Goal: Task Accomplishment & Management: Use online tool/utility

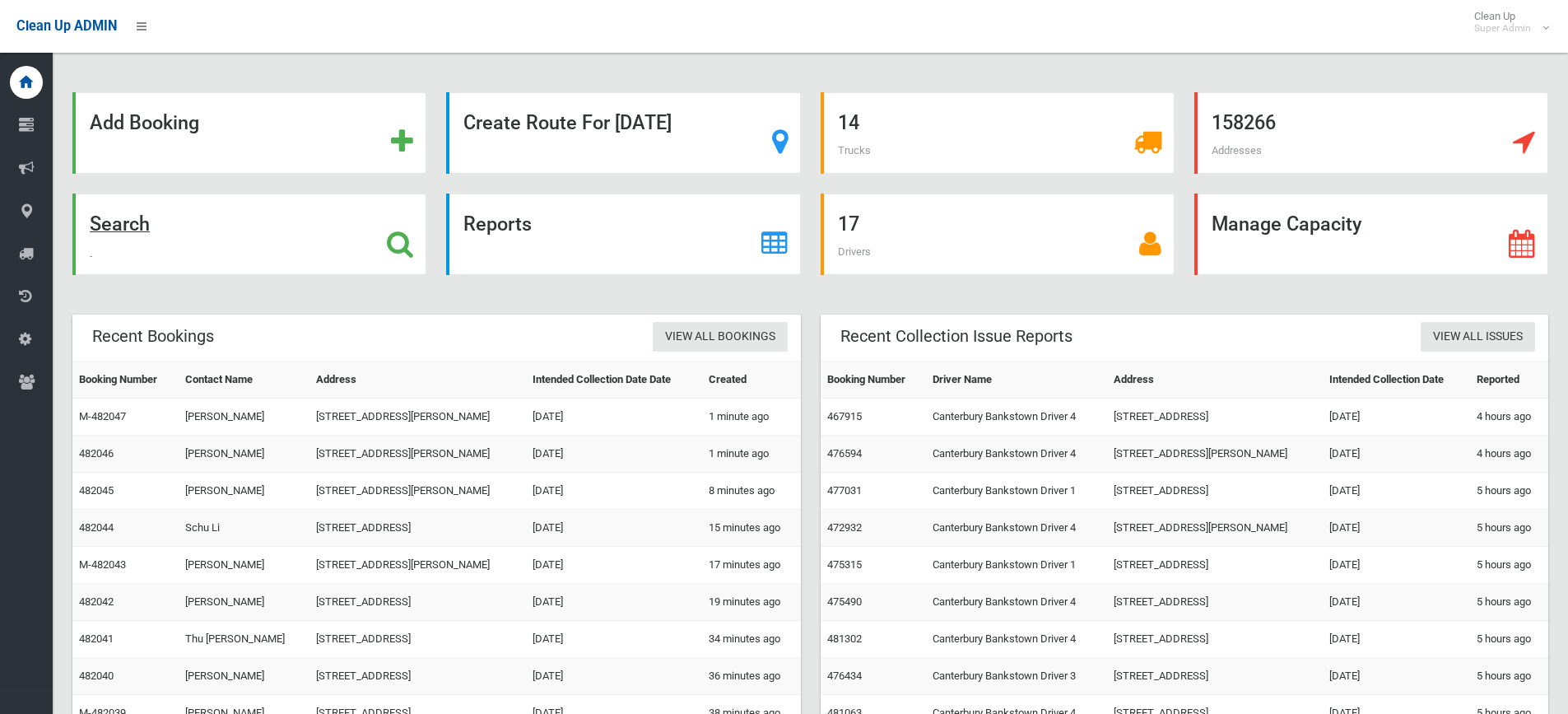
click at [399, 246] on icon at bounding box center [400, 244] width 26 height 28
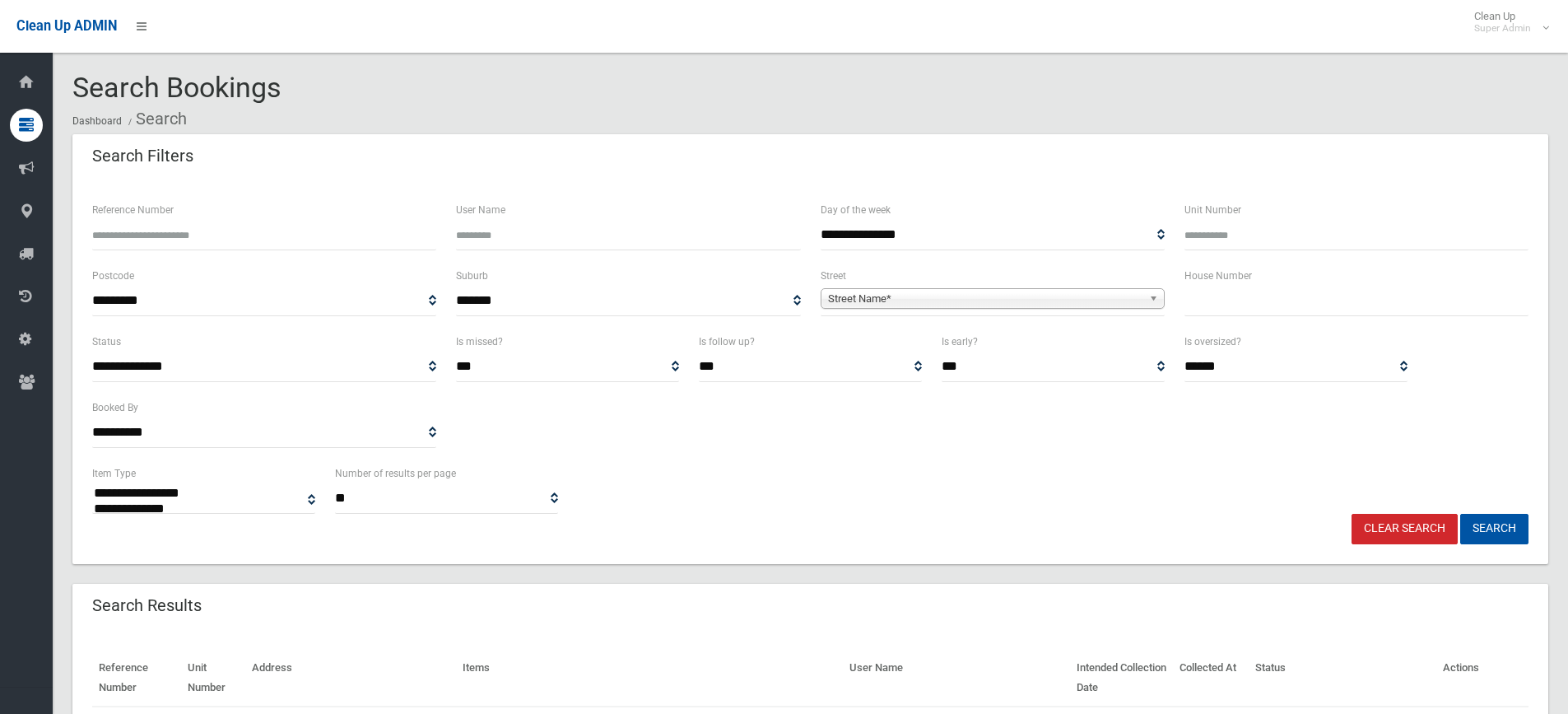
select select
click at [1225, 290] on input "text" at bounding box center [1357, 301] width 344 height 31
type input "***"
click at [895, 301] on span "Street Name*" at bounding box center [985, 299] width 314 height 20
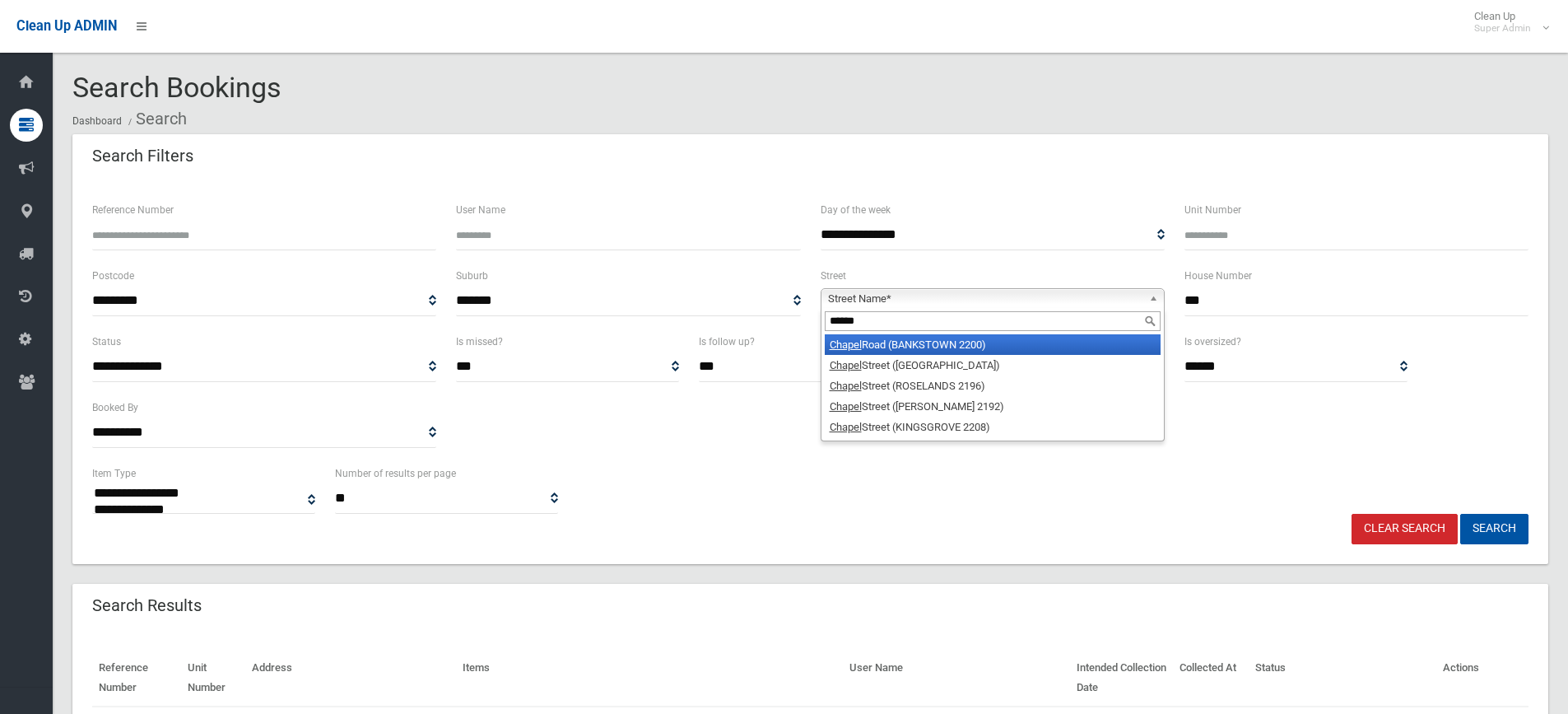
type input "******"
click at [906, 340] on li "Chapel Road (BANKSTOWN 2200)" at bounding box center [992, 344] width 335 height 21
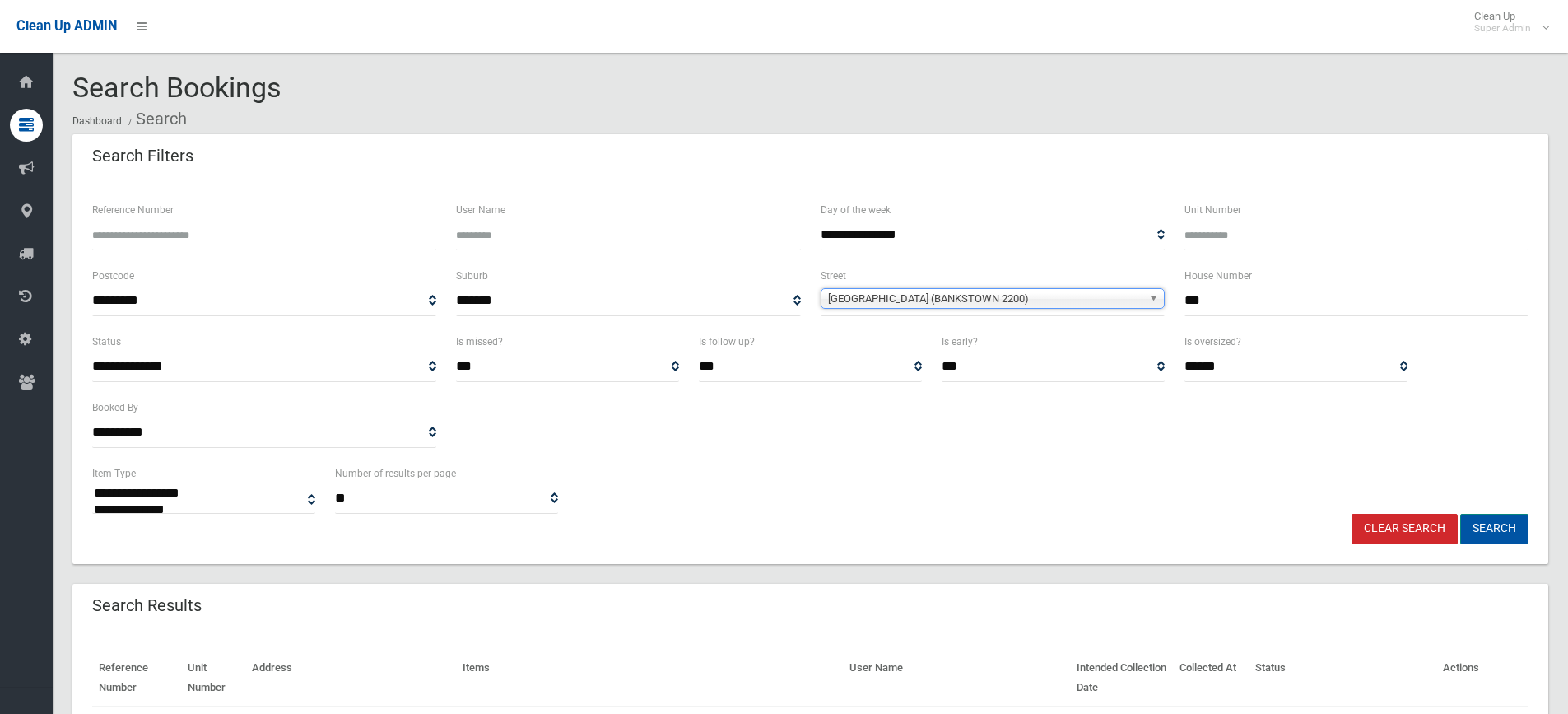
click at [1509, 522] on button "Search" at bounding box center [1494, 529] width 68 height 31
select select
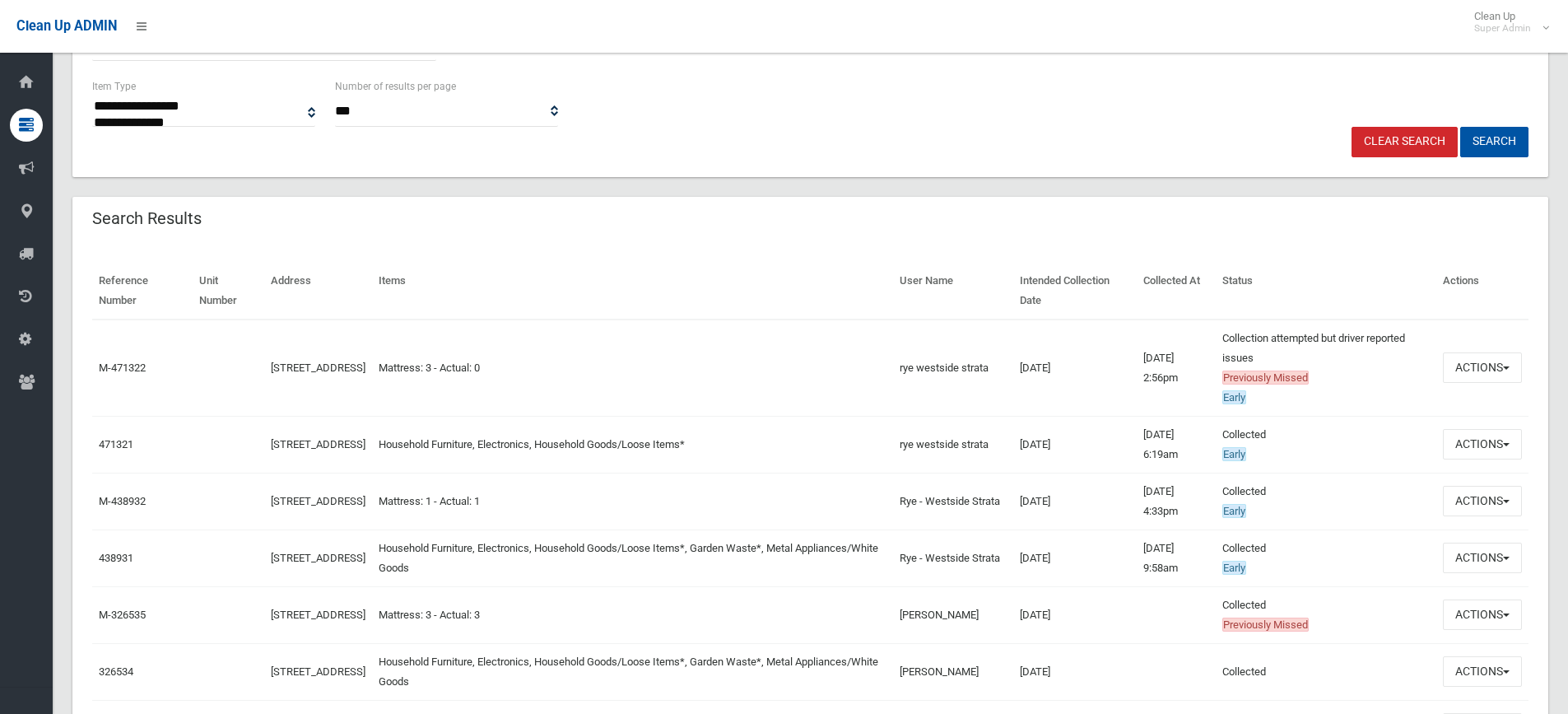
scroll to position [412, 0]
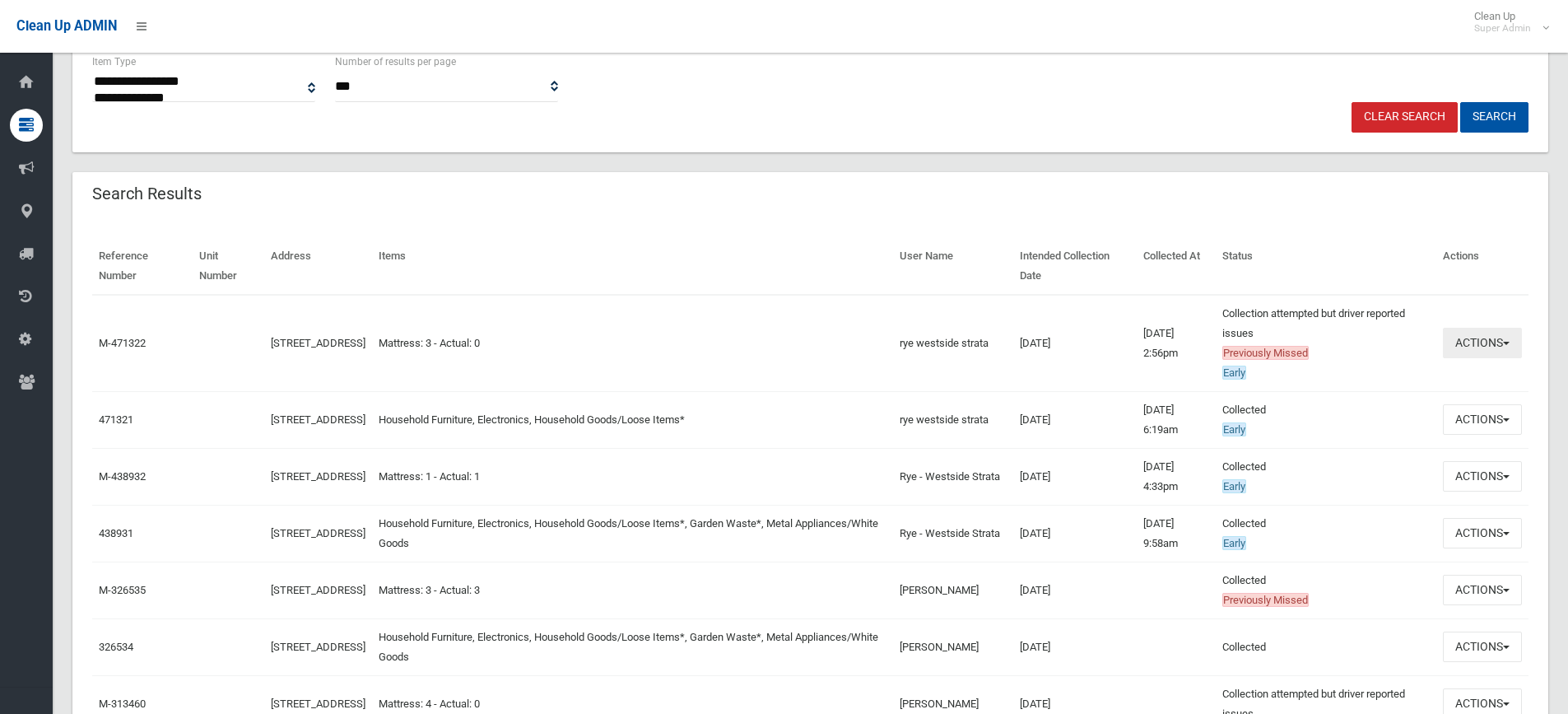
click at [1469, 342] on button "Actions" at bounding box center [1482, 343] width 79 height 31
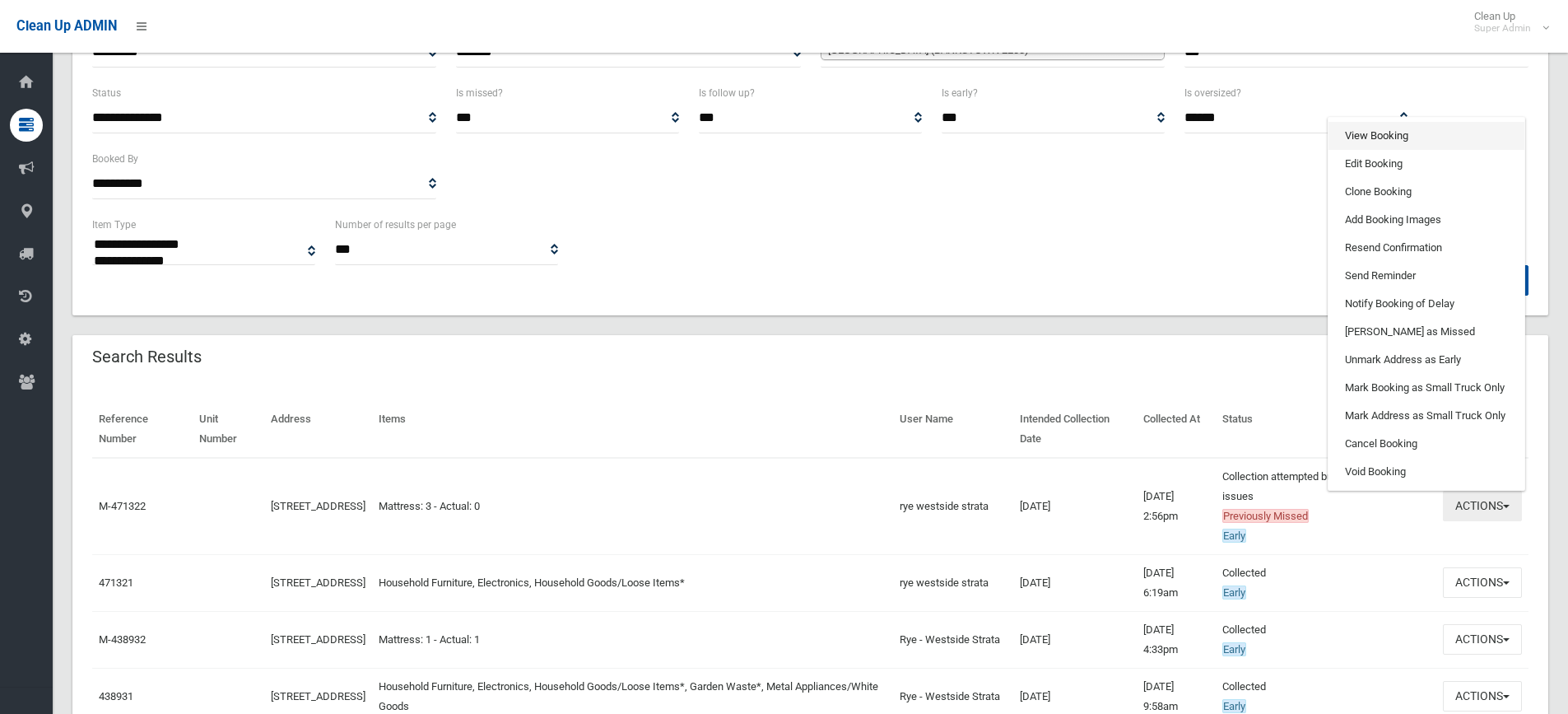
scroll to position [247, 0]
click at [1381, 134] on link "View Booking" at bounding box center [1426, 137] width 196 height 28
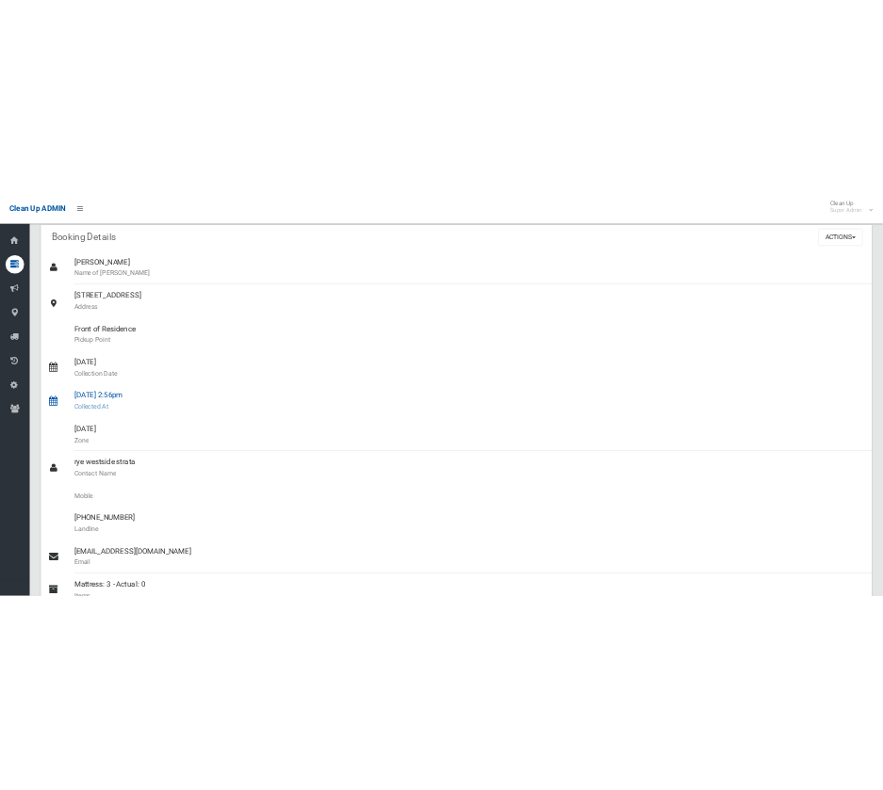
scroll to position [377, 0]
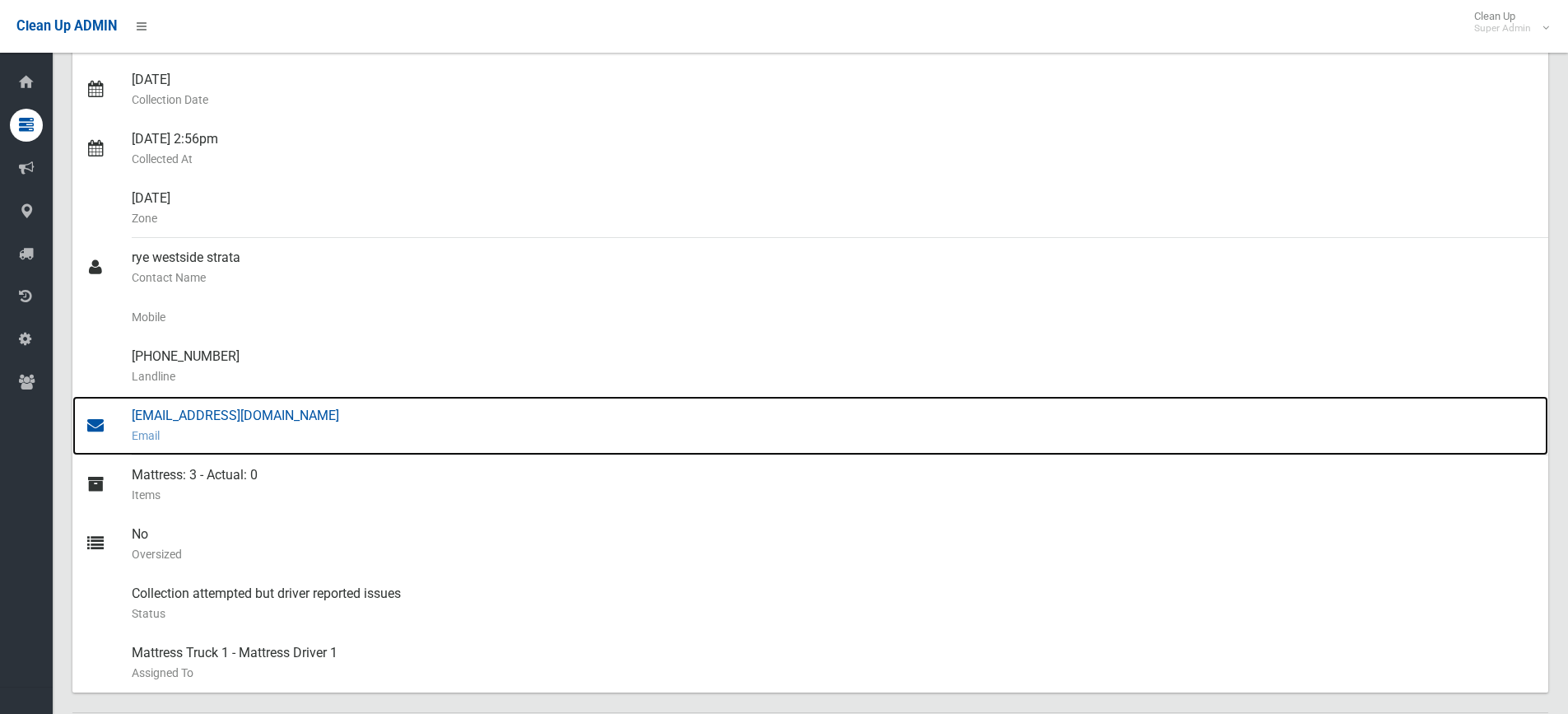
click at [170, 411] on div "admin@westside.net.au Email" at bounding box center [833, 426] width 1403 height 59
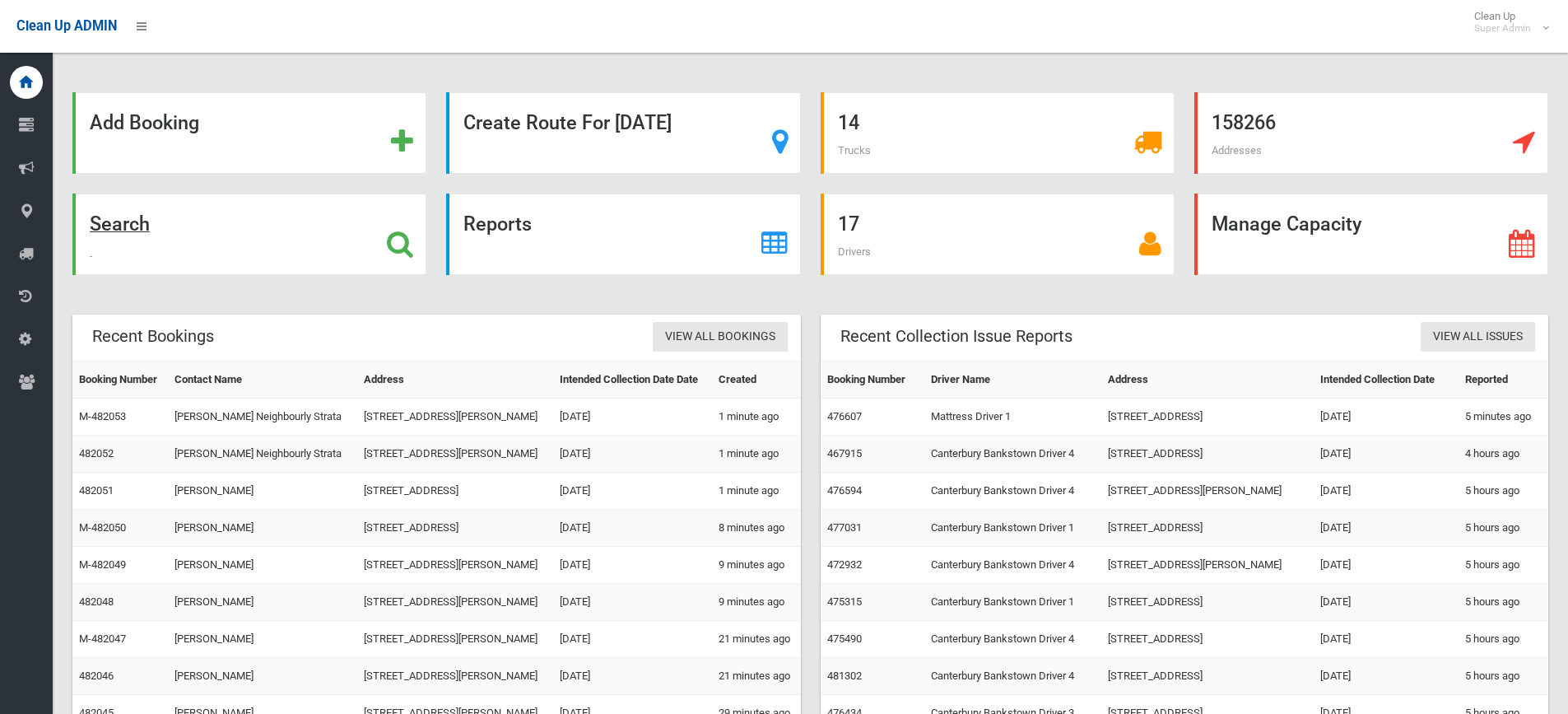
click at [404, 238] on icon at bounding box center [400, 244] width 26 height 28
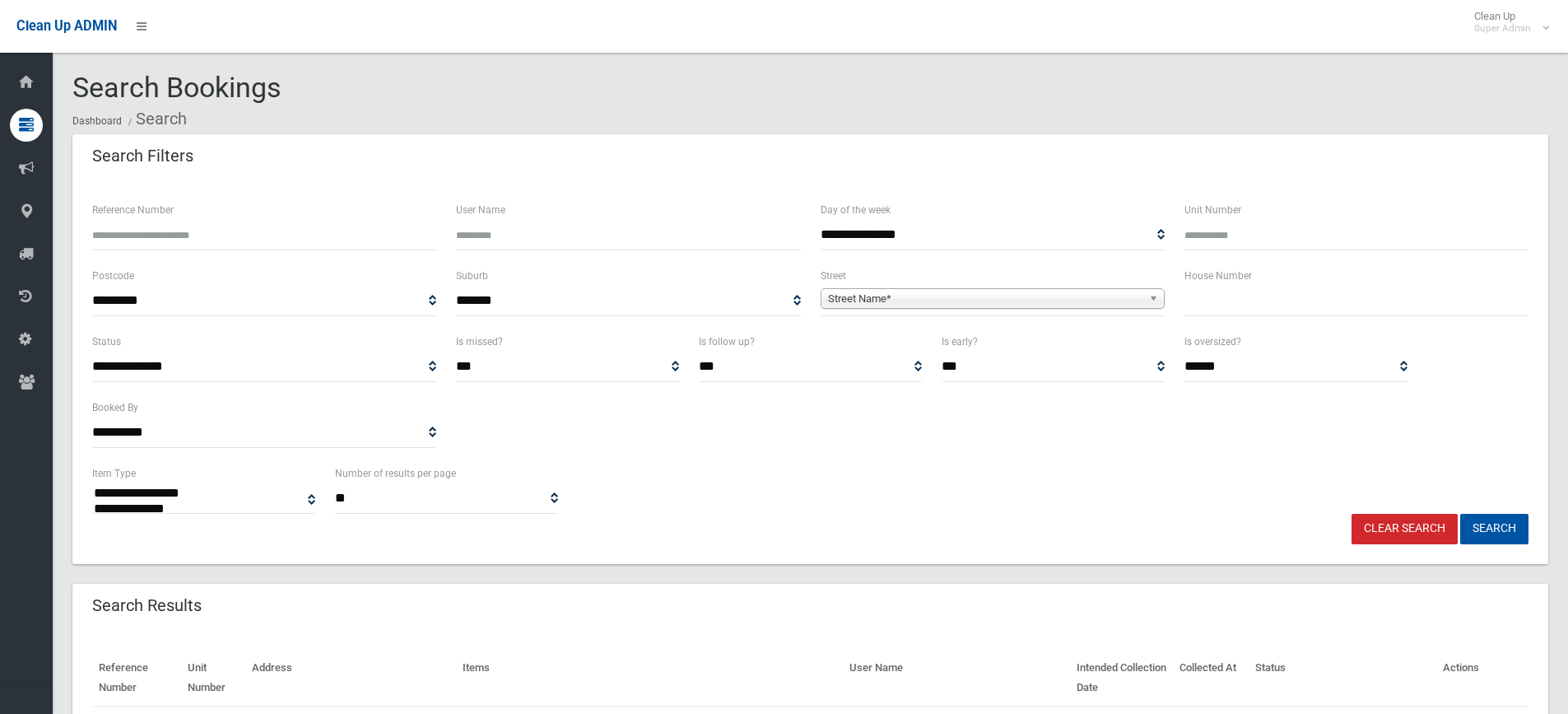
select select
click at [1220, 302] on input "text" at bounding box center [1357, 301] width 344 height 31
type input "**"
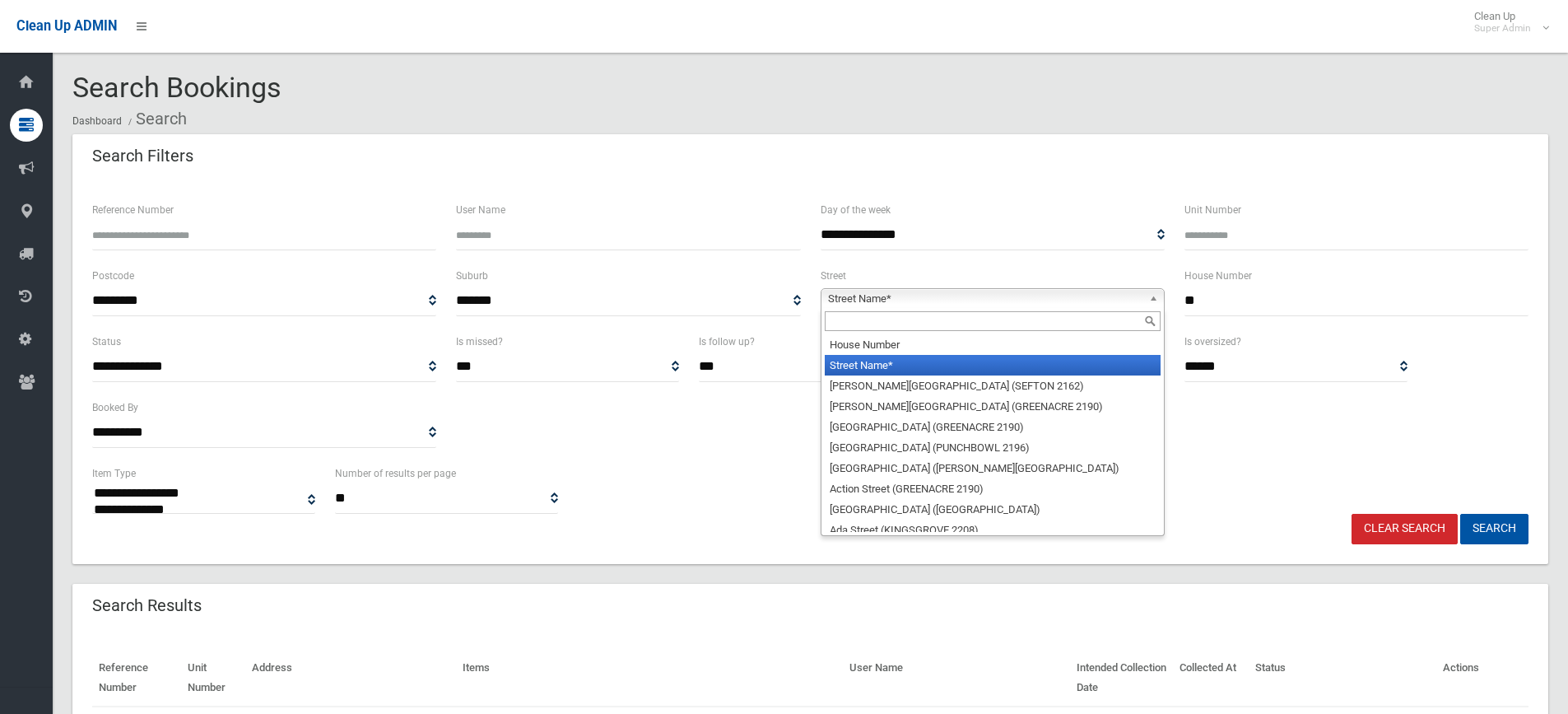
click at [943, 299] on span "Street Name*" at bounding box center [985, 299] width 314 height 20
click at [910, 327] on input "text" at bounding box center [992, 321] width 335 height 20
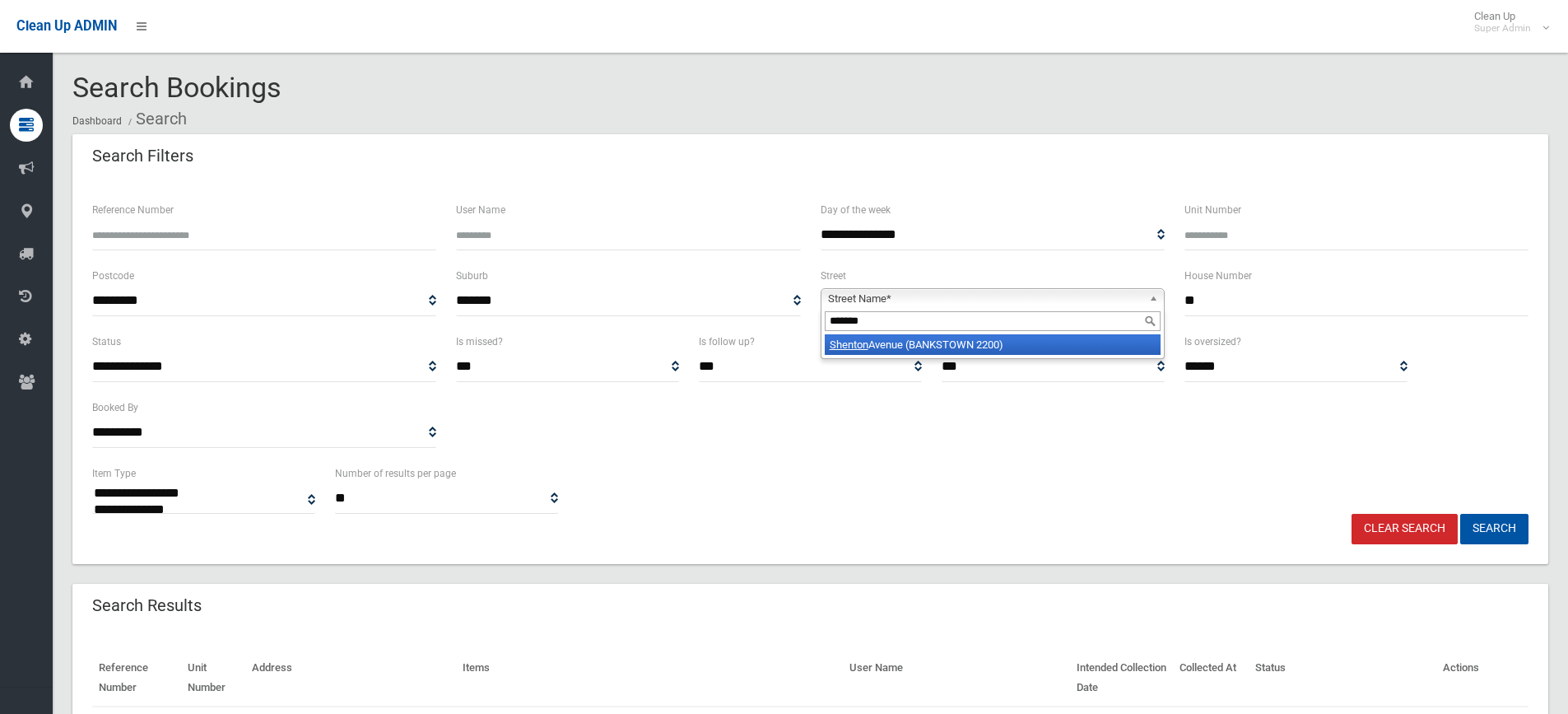
type input "*******"
click at [923, 340] on li "Shenton Avenue (BANKSTOWN 2200)" at bounding box center [992, 344] width 335 height 21
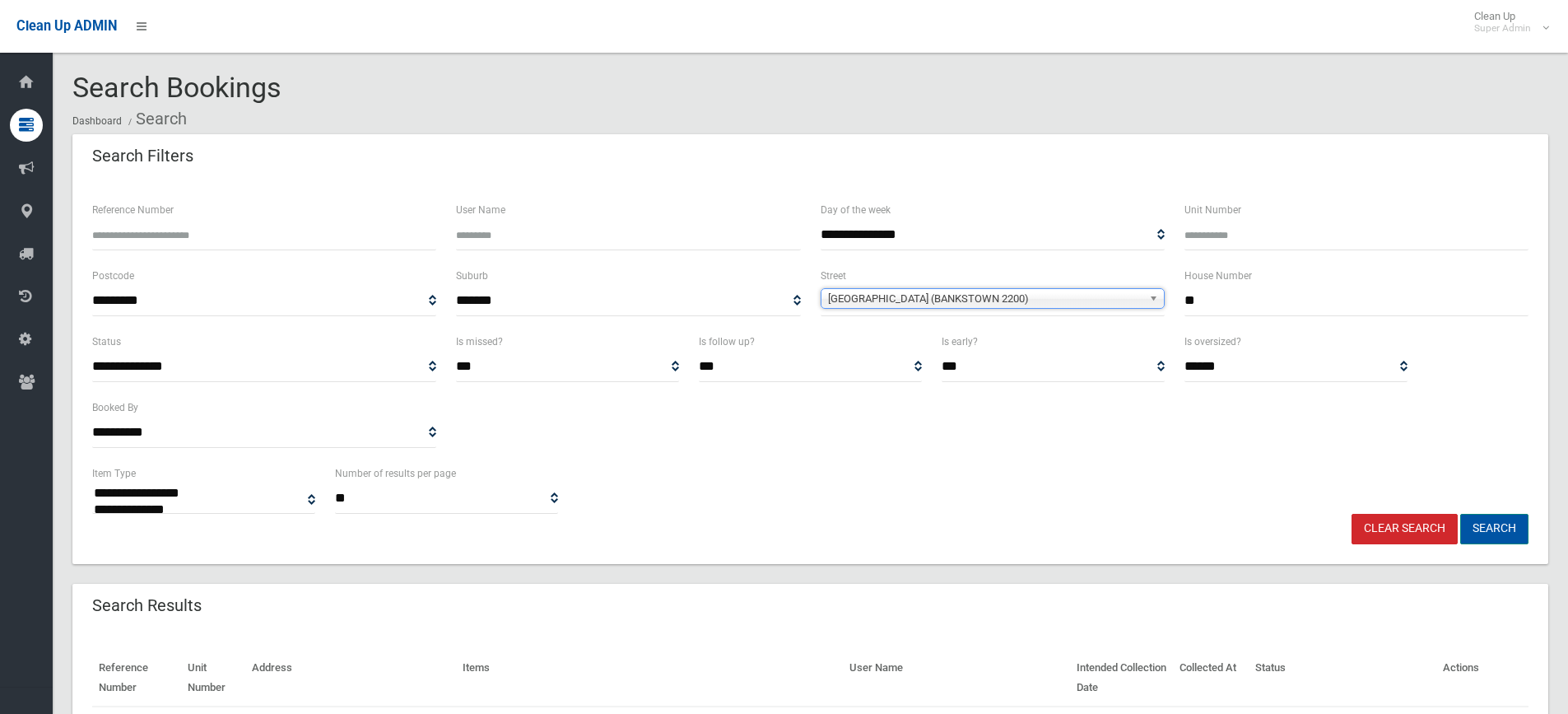
click at [1506, 517] on button "Search" at bounding box center [1494, 529] width 68 height 31
select select
click at [1175, 457] on div "**********" at bounding box center [810, 398] width 1455 height 132
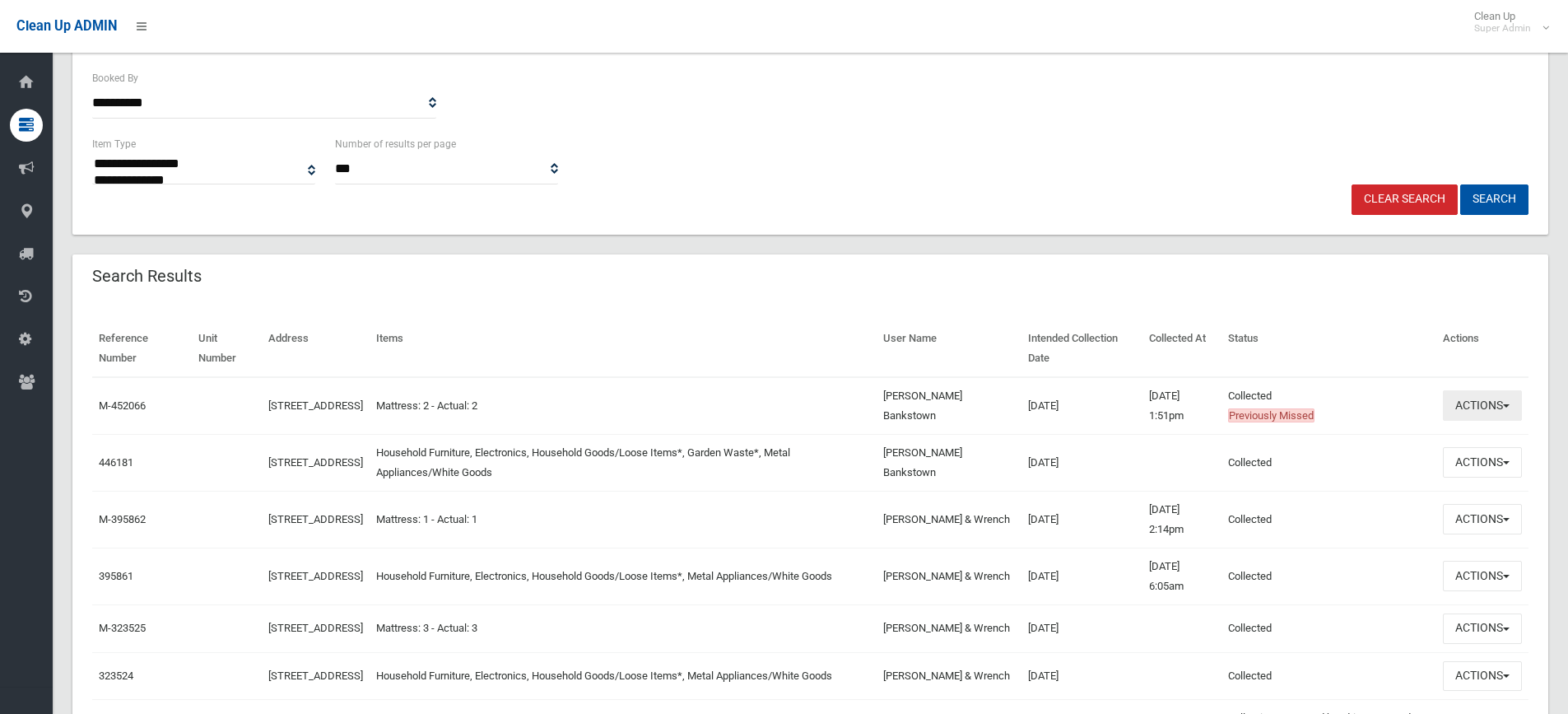
click at [1458, 411] on button "Actions" at bounding box center [1482, 406] width 79 height 31
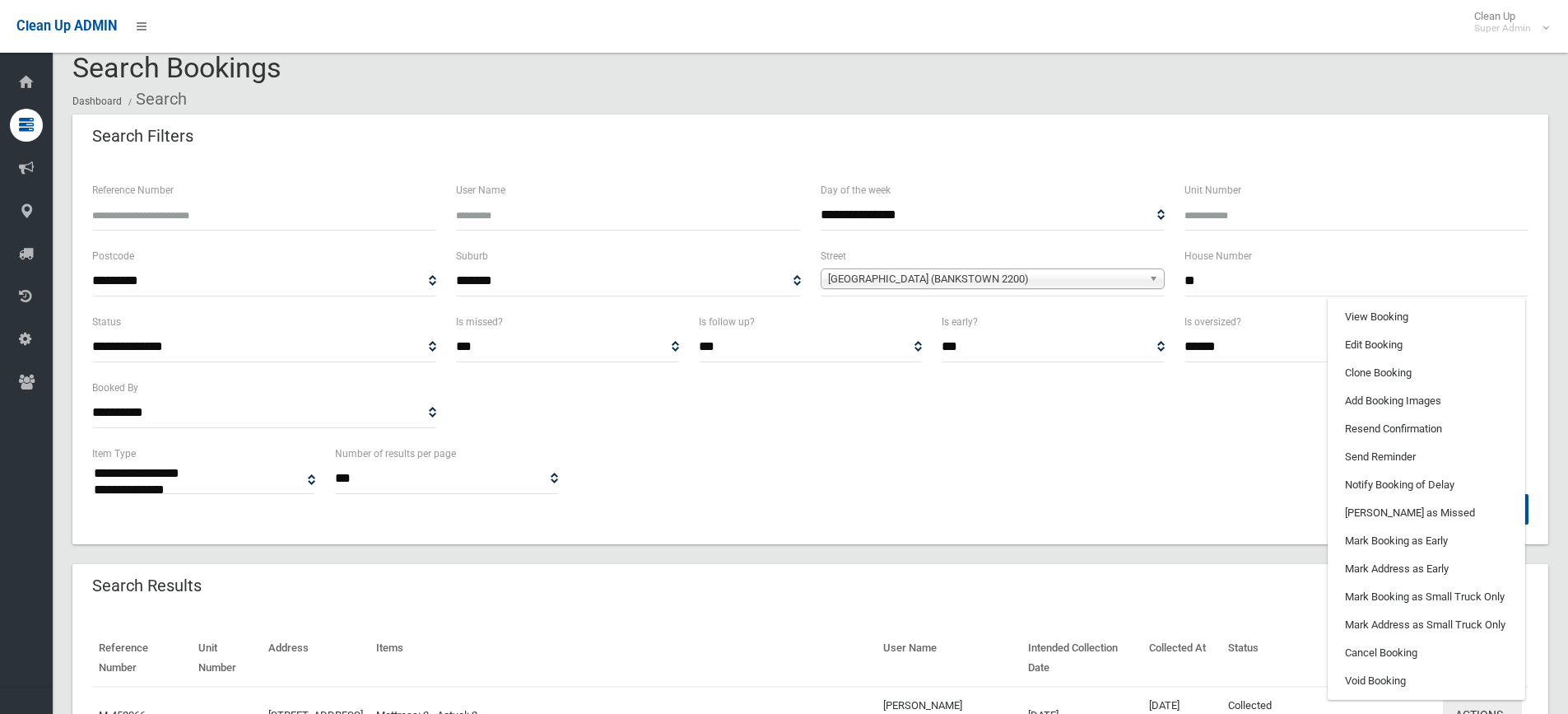
scroll to position [0, 0]
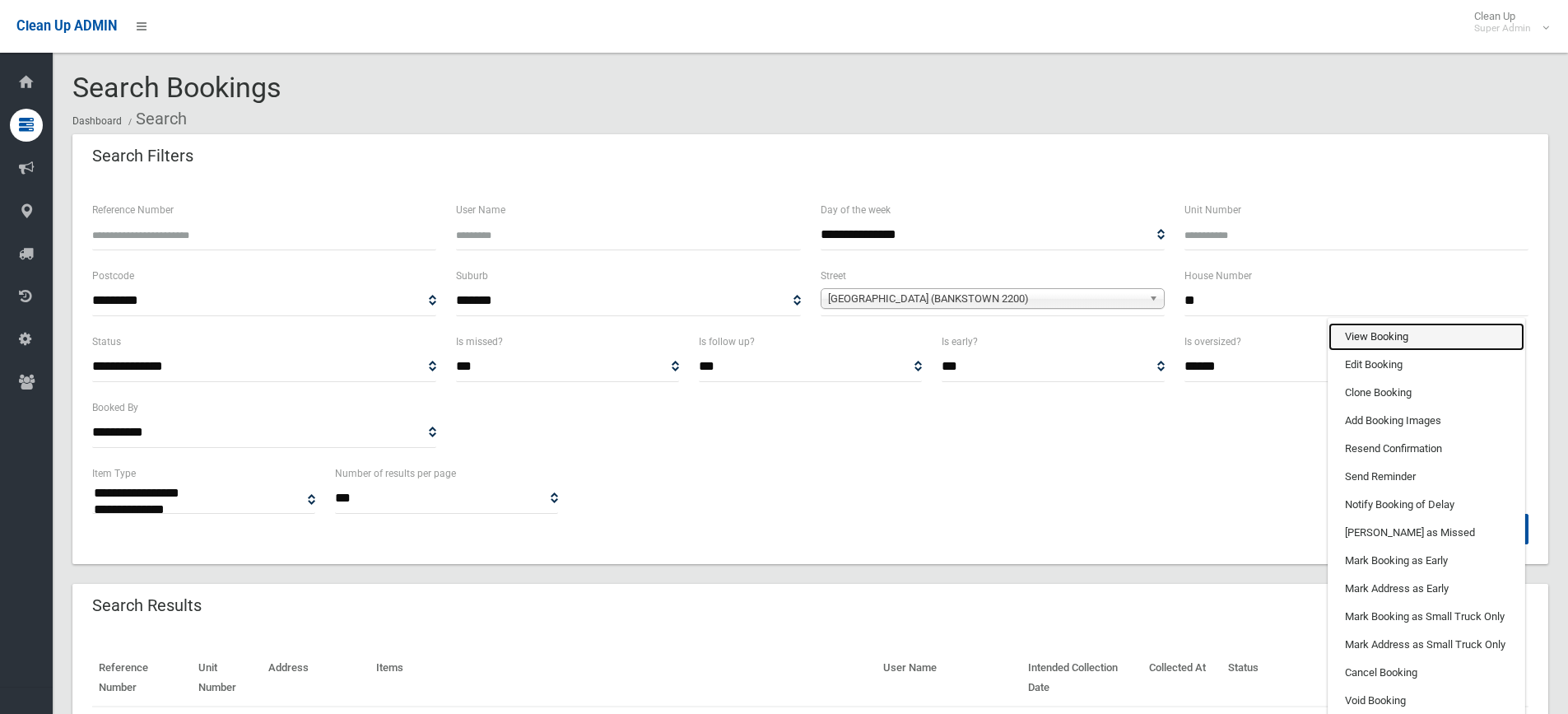
click at [1411, 340] on link "View Booking" at bounding box center [1426, 336] width 196 height 28
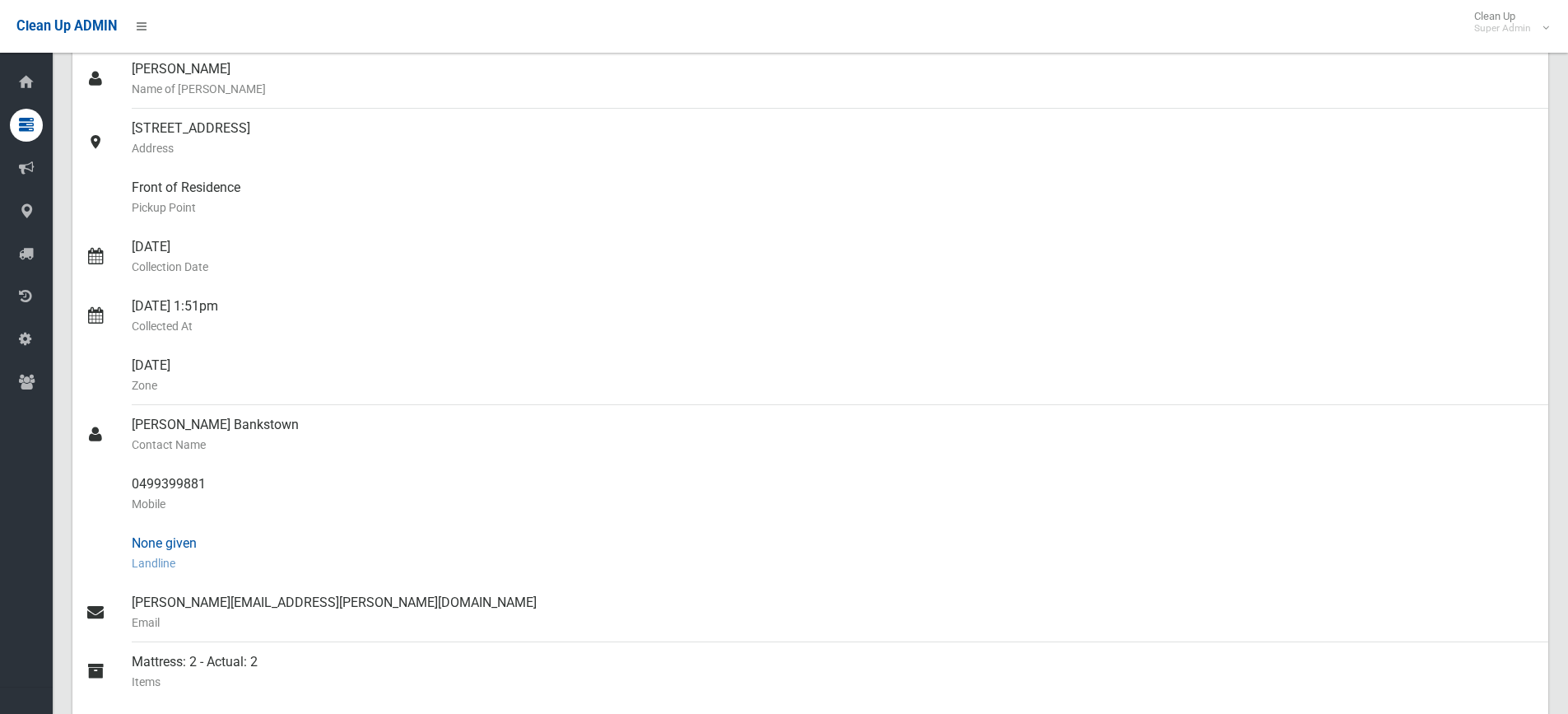
scroll to position [329, 0]
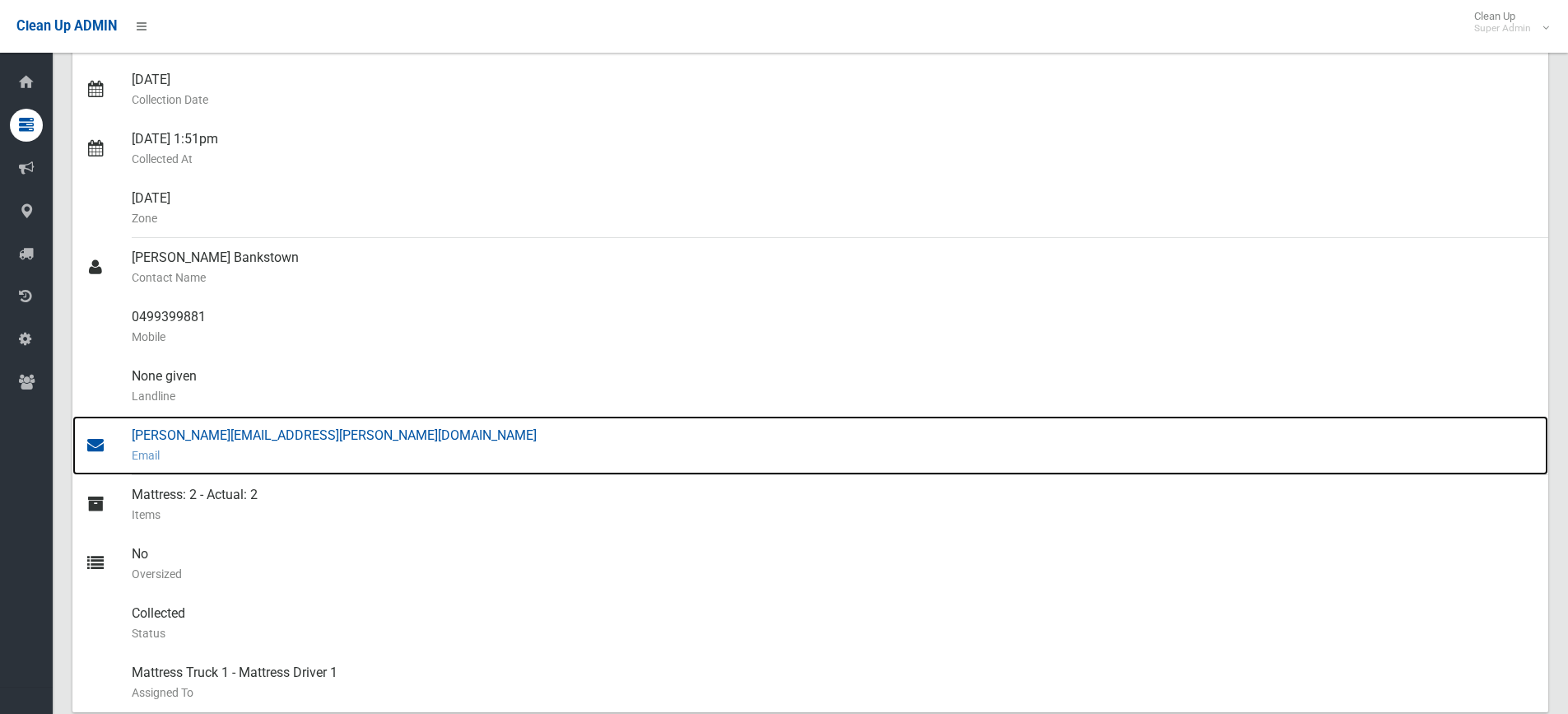
click at [250, 437] on div "jennine.edwards@raywhite.com Email" at bounding box center [833, 446] width 1403 height 59
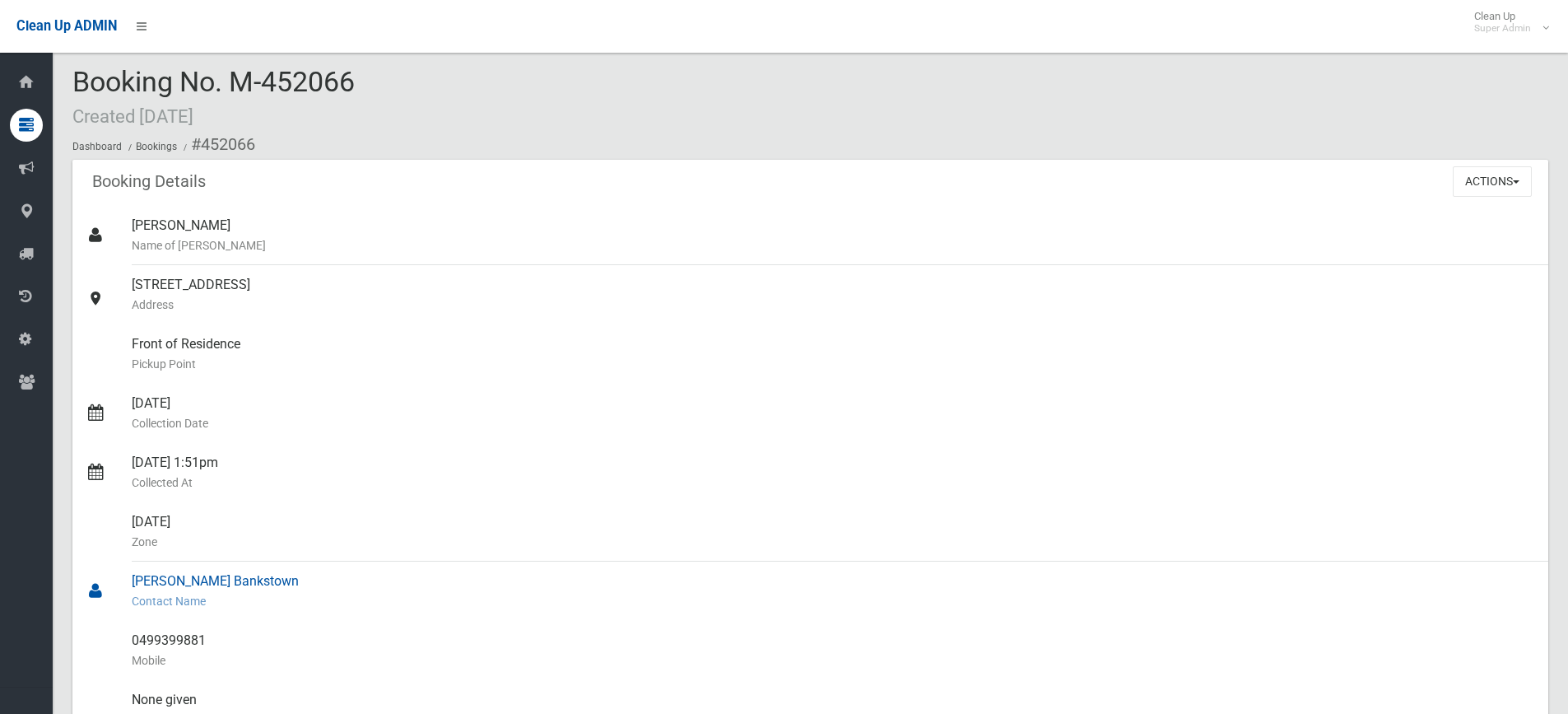
scroll to position [0, 0]
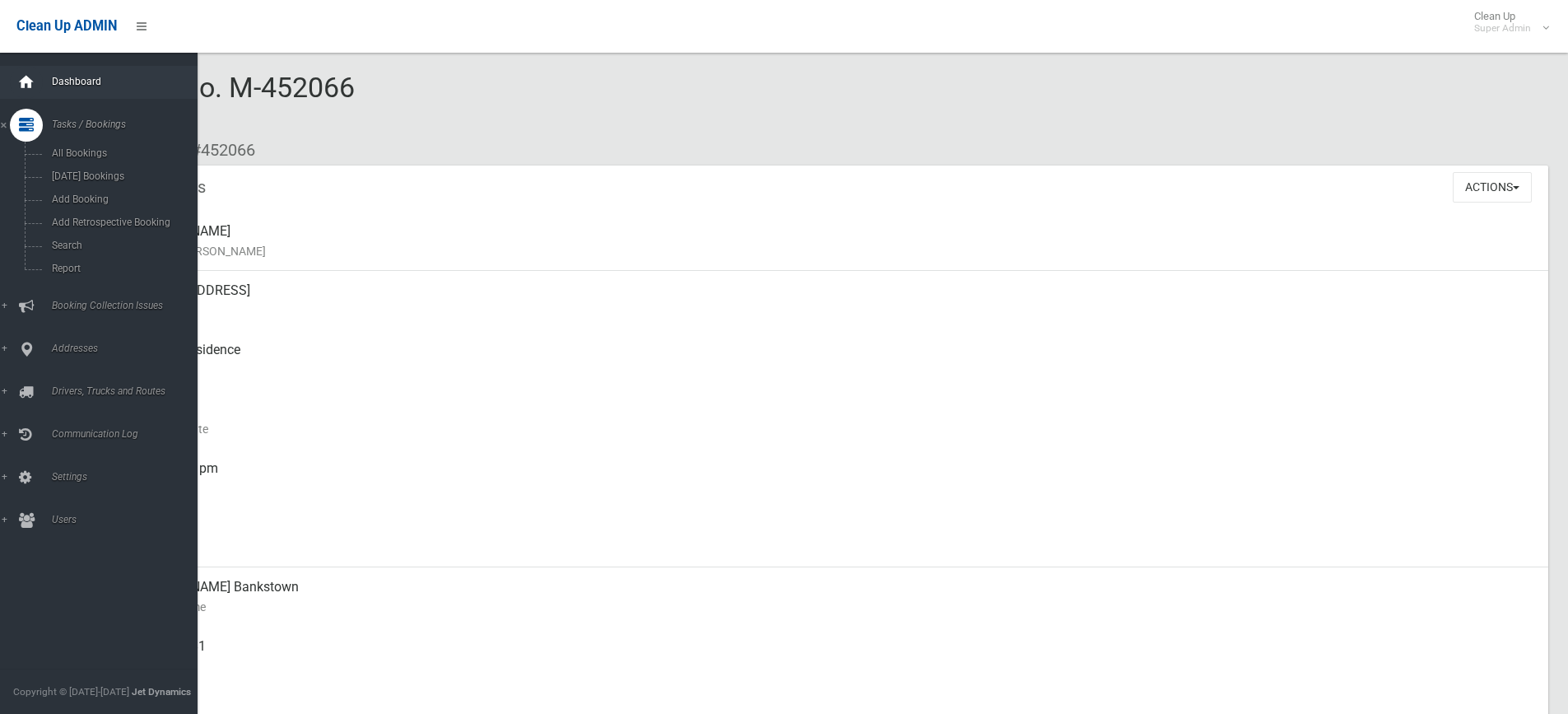
click at [23, 80] on icon at bounding box center [26, 82] width 18 height 33
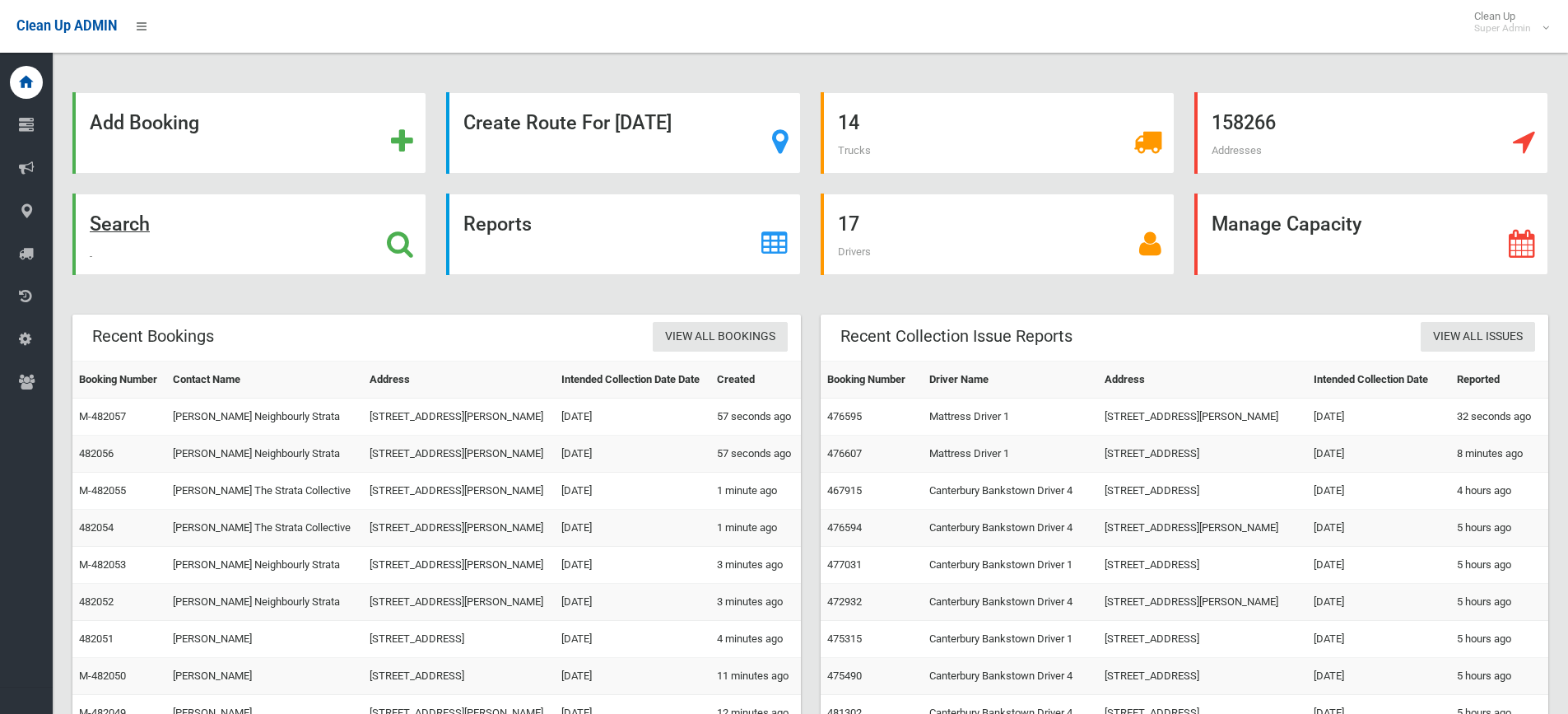
click at [401, 250] on icon at bounding box center [400, 244] width 26 height 28
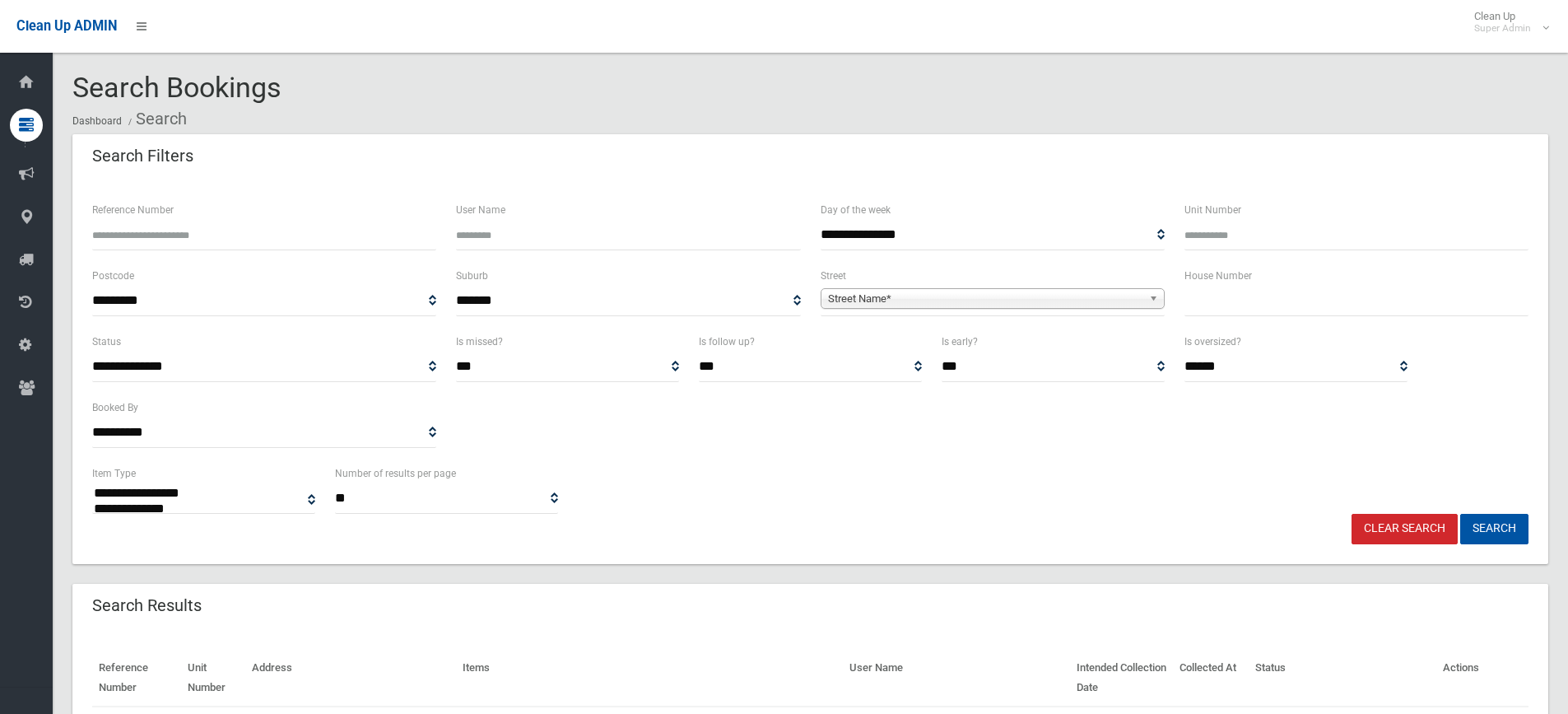
select select
click at [1316, 295] on input "text" at bounding box center [1357, 301] width 344 height 31
type input "**"
click at [985, 291] on span "Street Name*" at bounding box center [985, 299] width 314 height 20
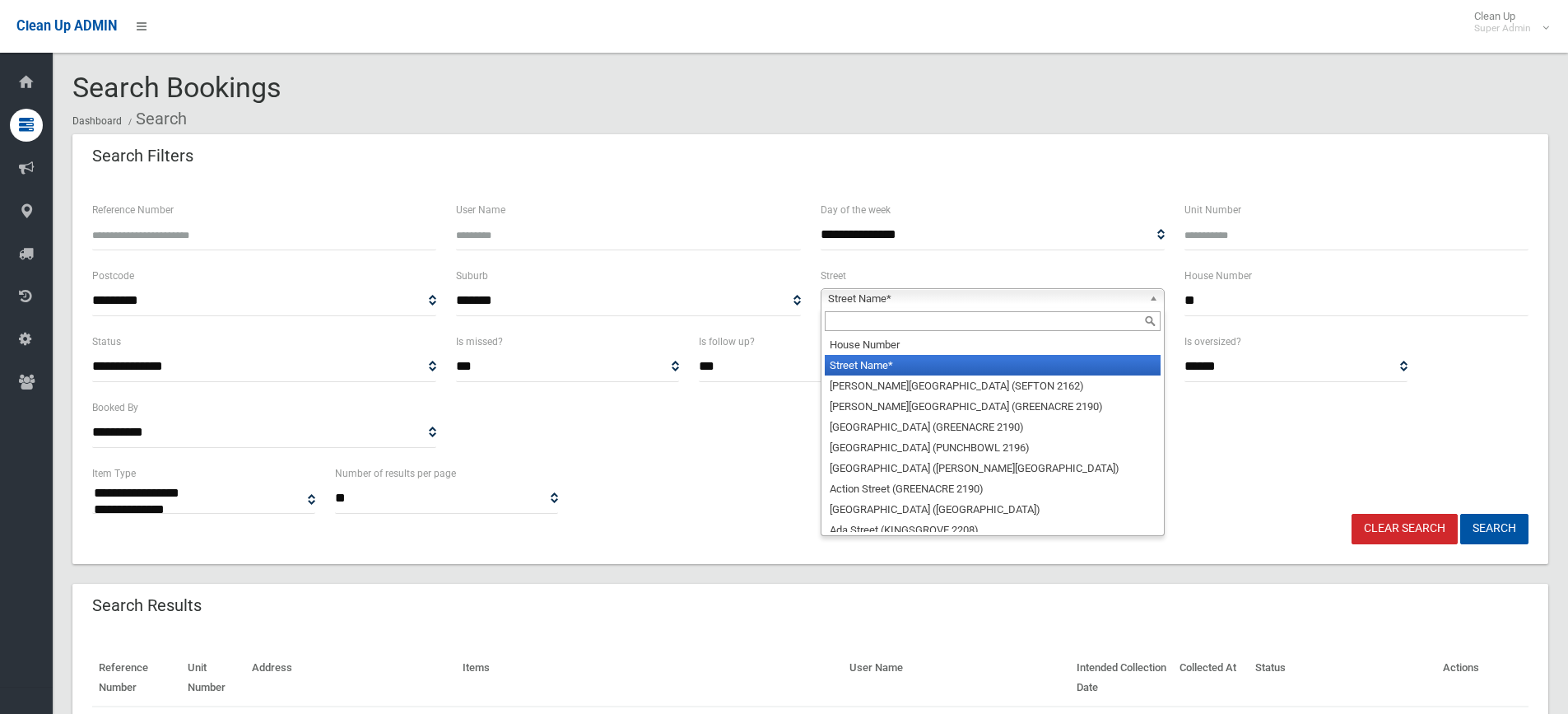
click at [895, 326] on input "text" at bounding box center [992, 321] width 335 height 20
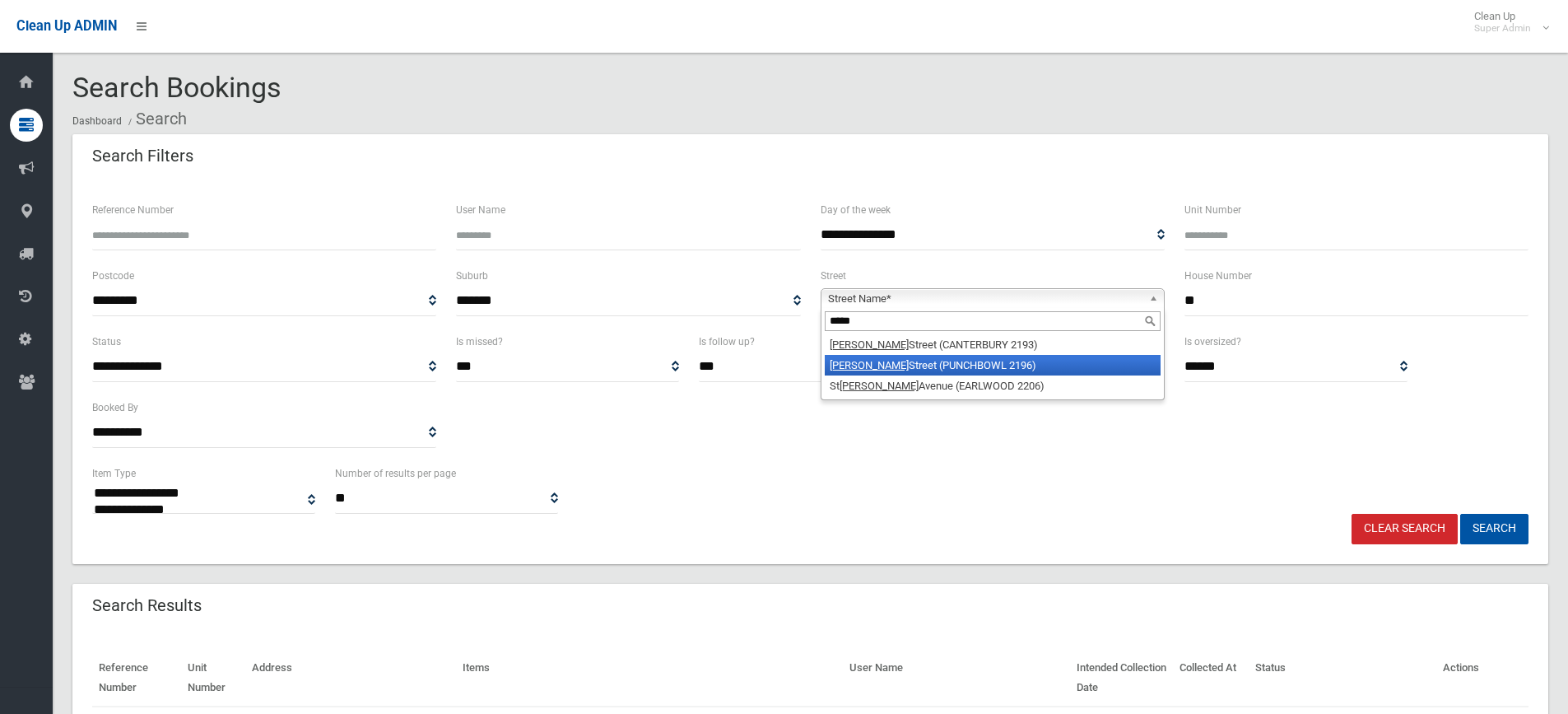
type input "*****"
click at [899, 364] on li "James Street (PUNCHBOWL 2196)" at bounding box center [992, 365] width 335 height 21
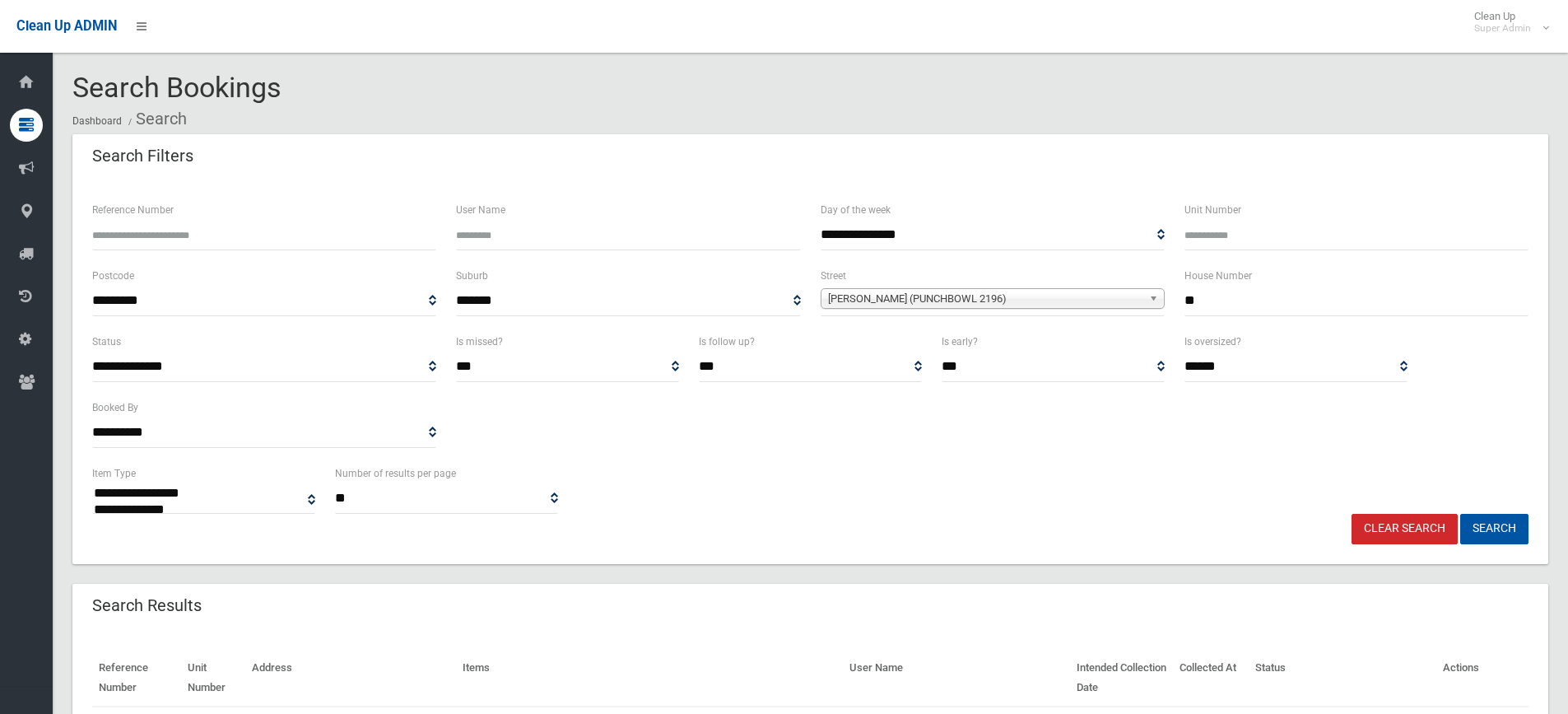
click at [1083, 455] on div "**********" at bounding box center [810, 398] width 1455 height 132
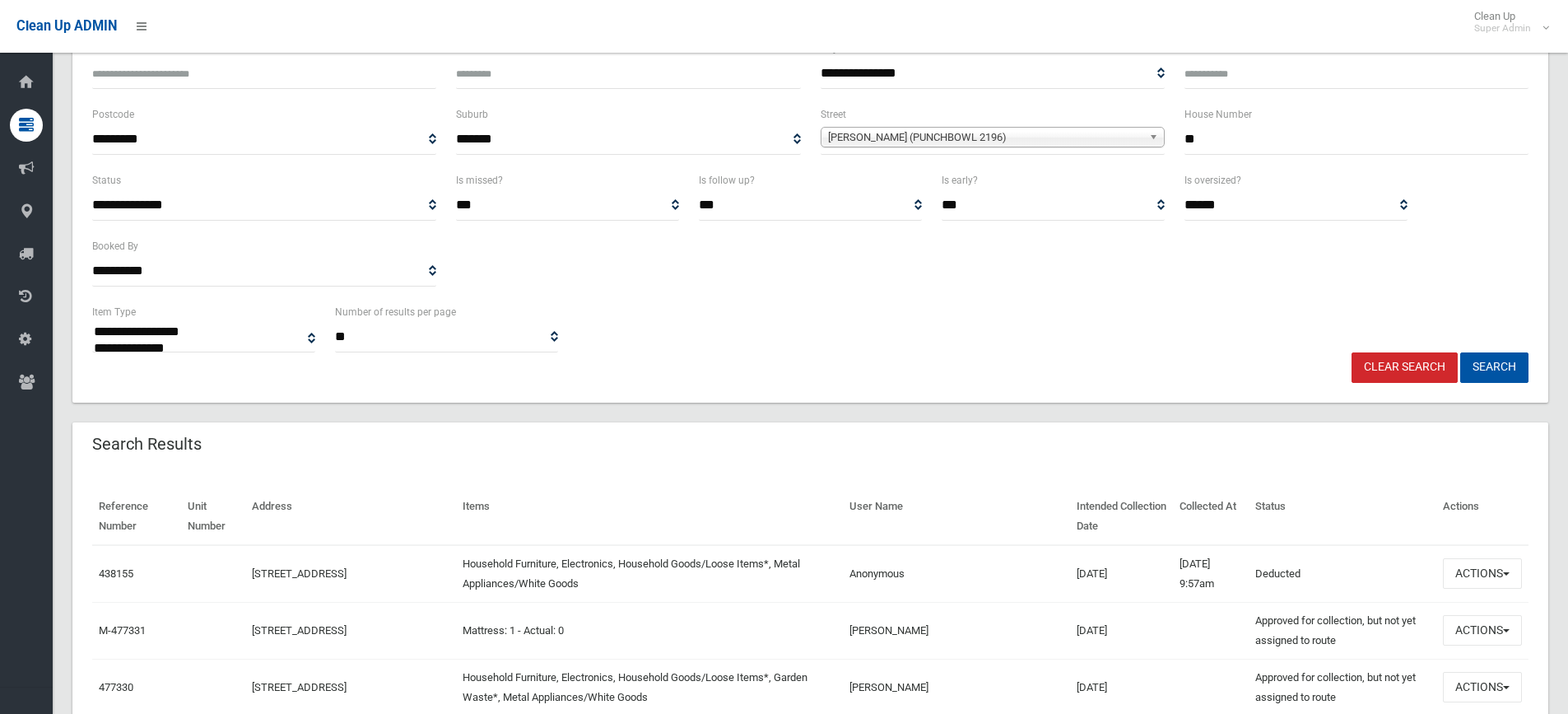
scroll to position [82, 0]
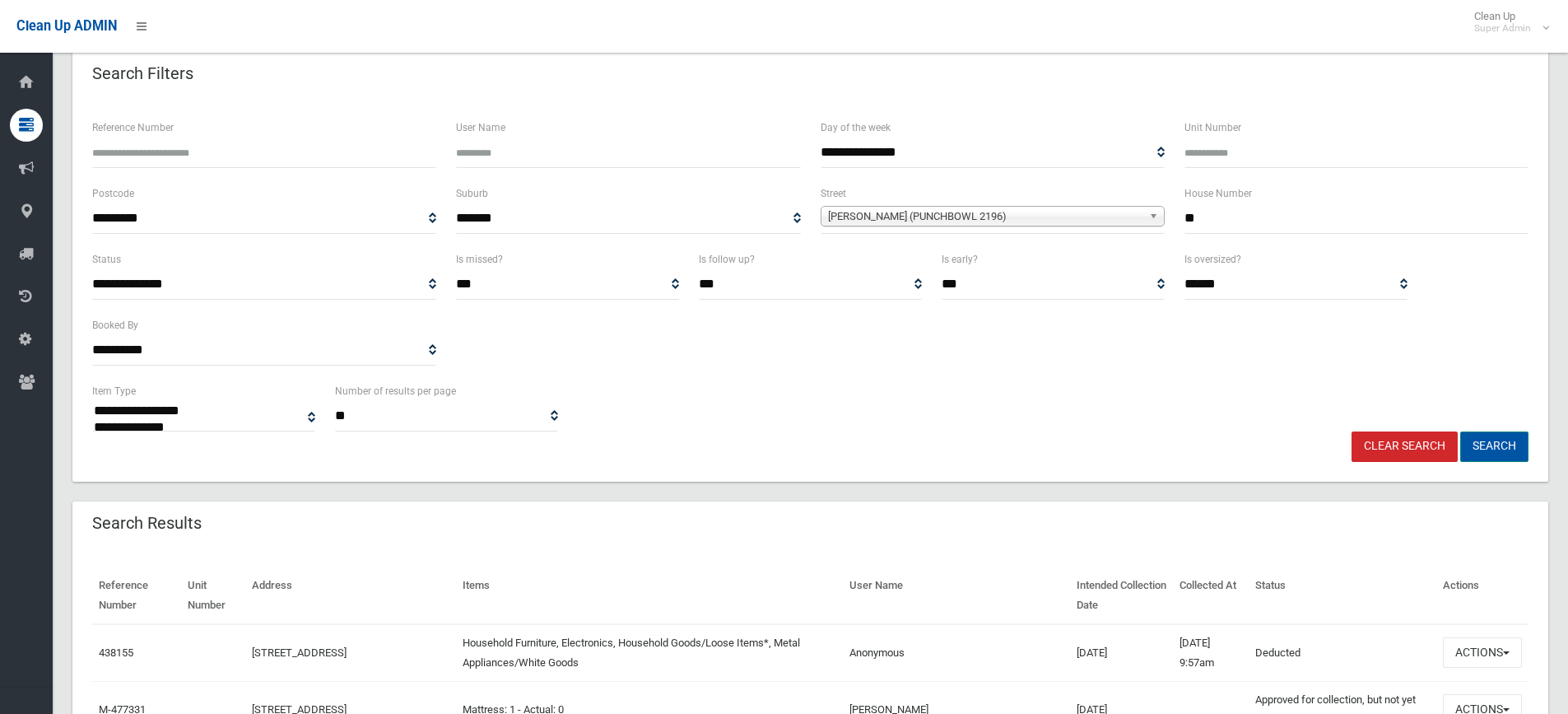
click at [1508, 441] on button "Search" at bounding box center [1494, 447] width 68 height 31
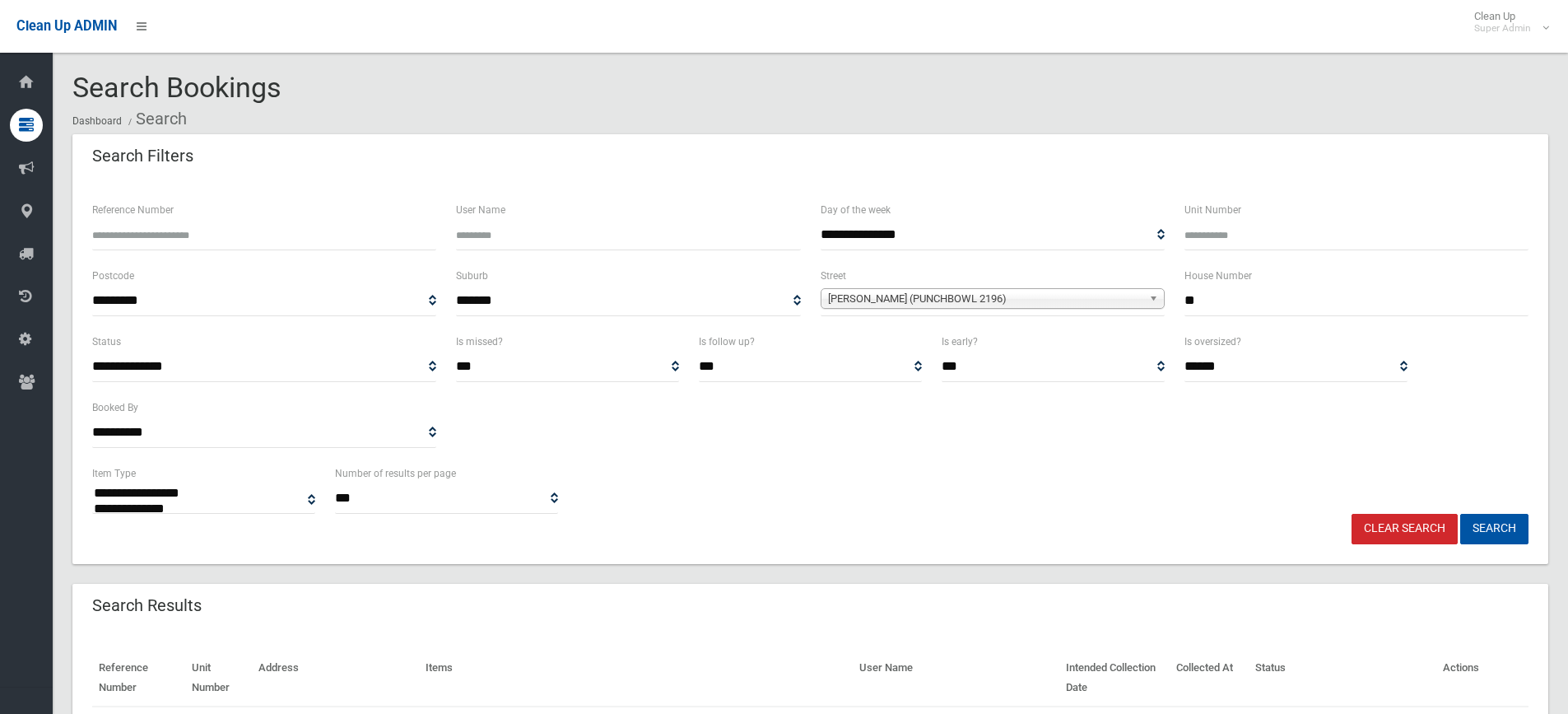
select select
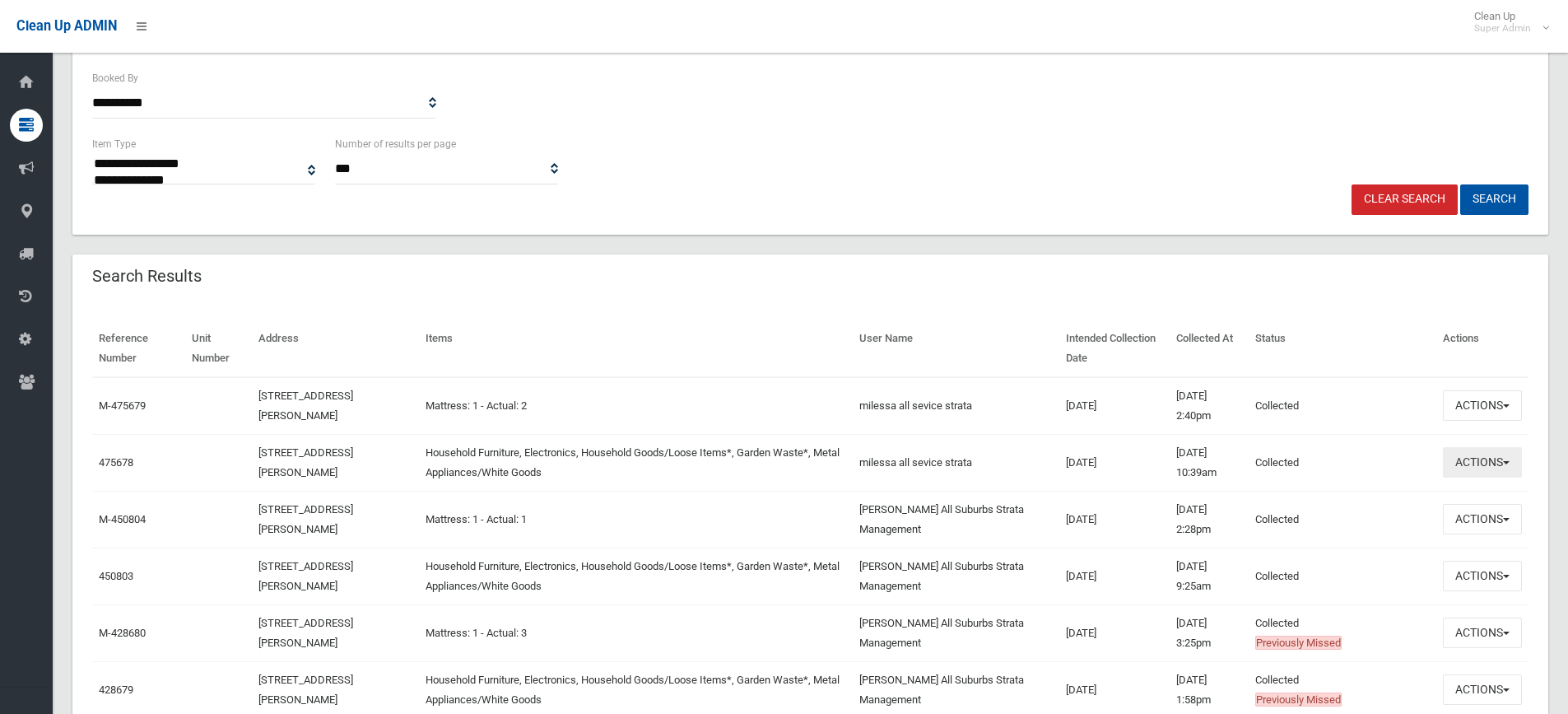
click at [1499, 457] on button "Actions" at bounding box center [1482, 462] width 79 height 31
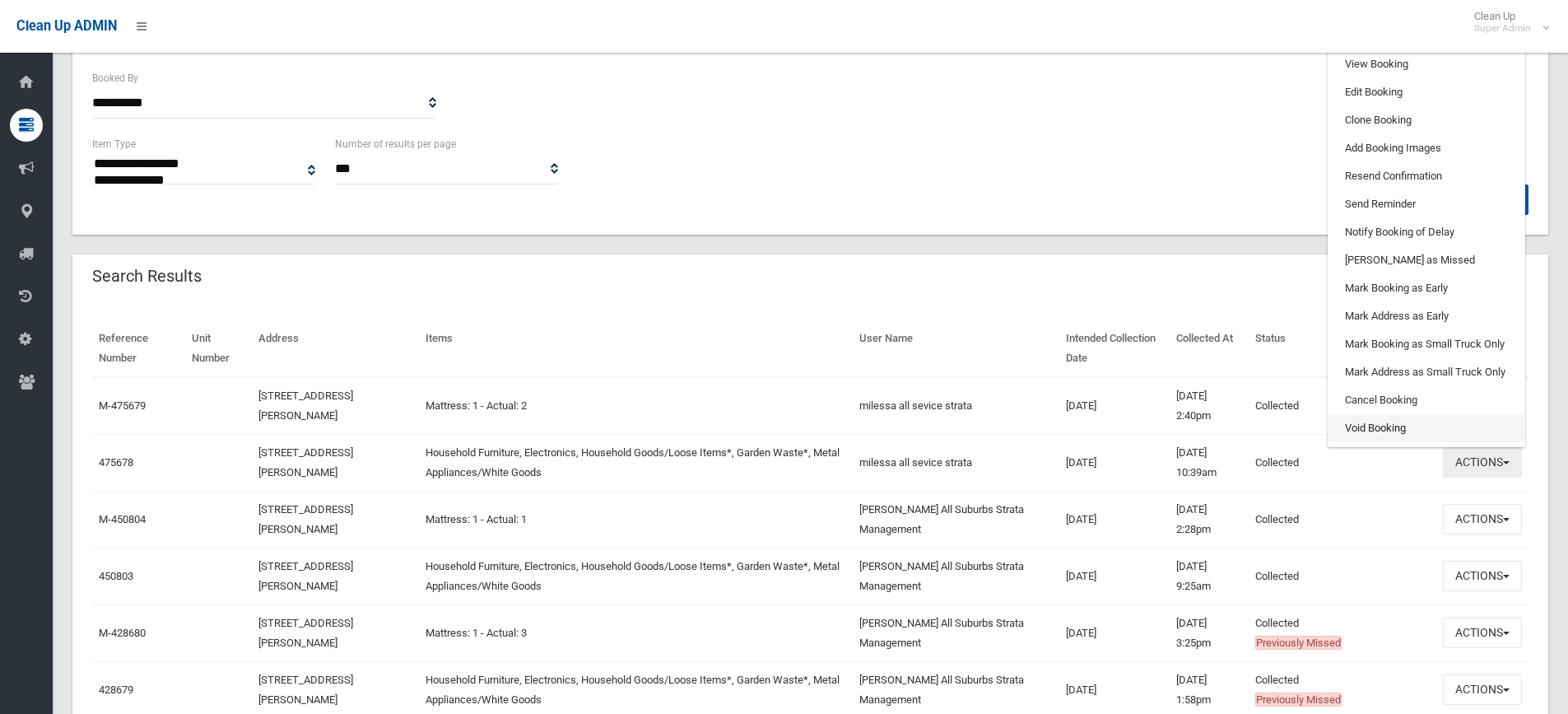
scroll to position [0, 0]
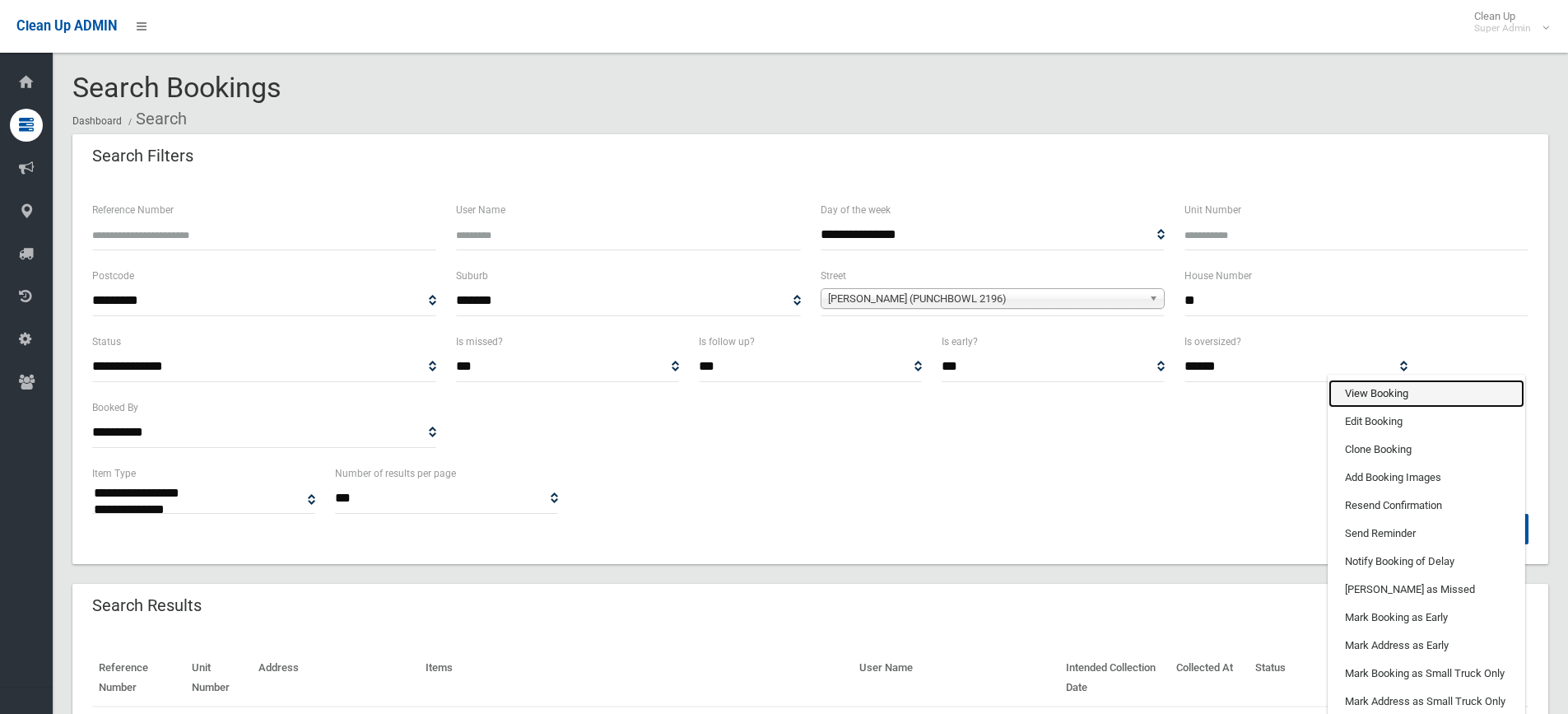
click at [1369, 394] on link "View Booking" at bounding box center [1426, 393] width 196 height 28
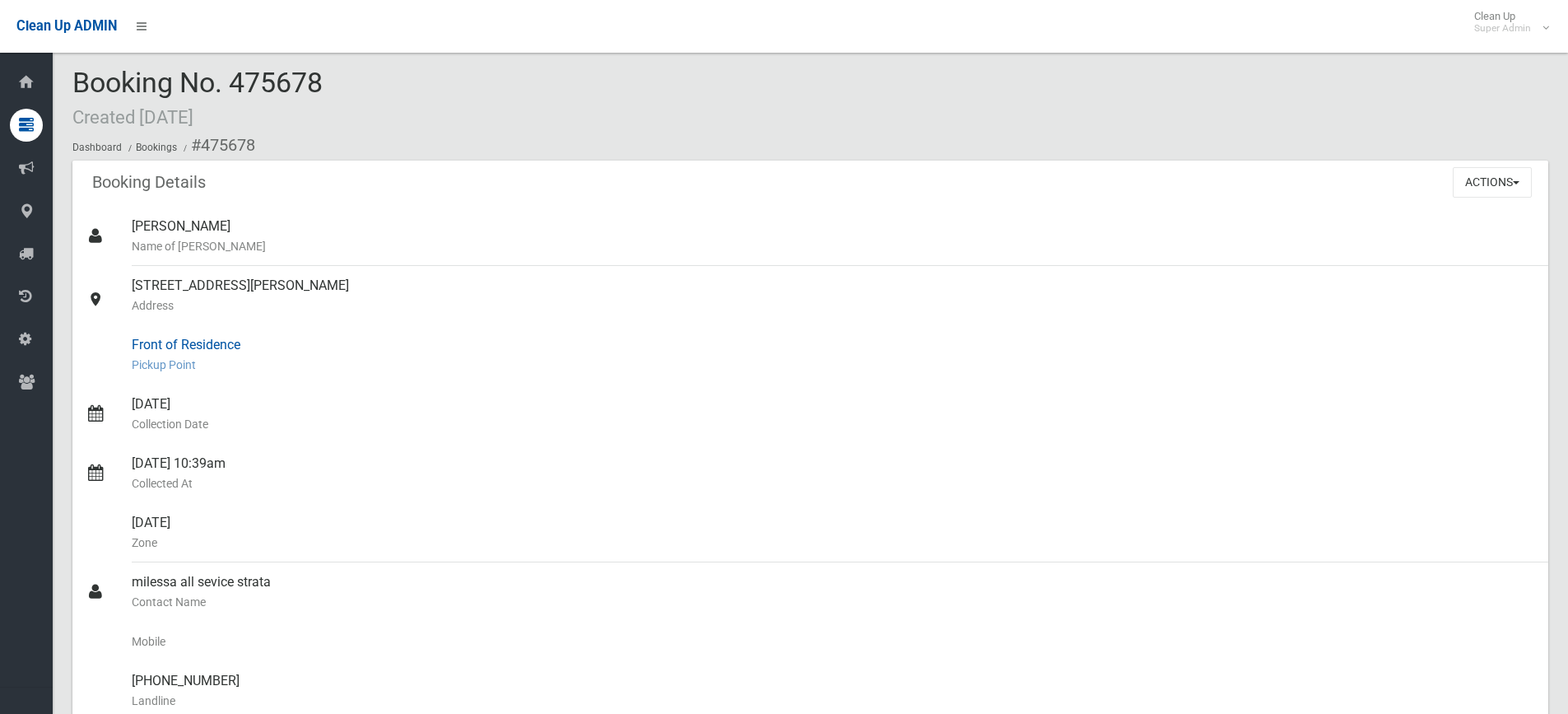
scroll to position [329, 0]
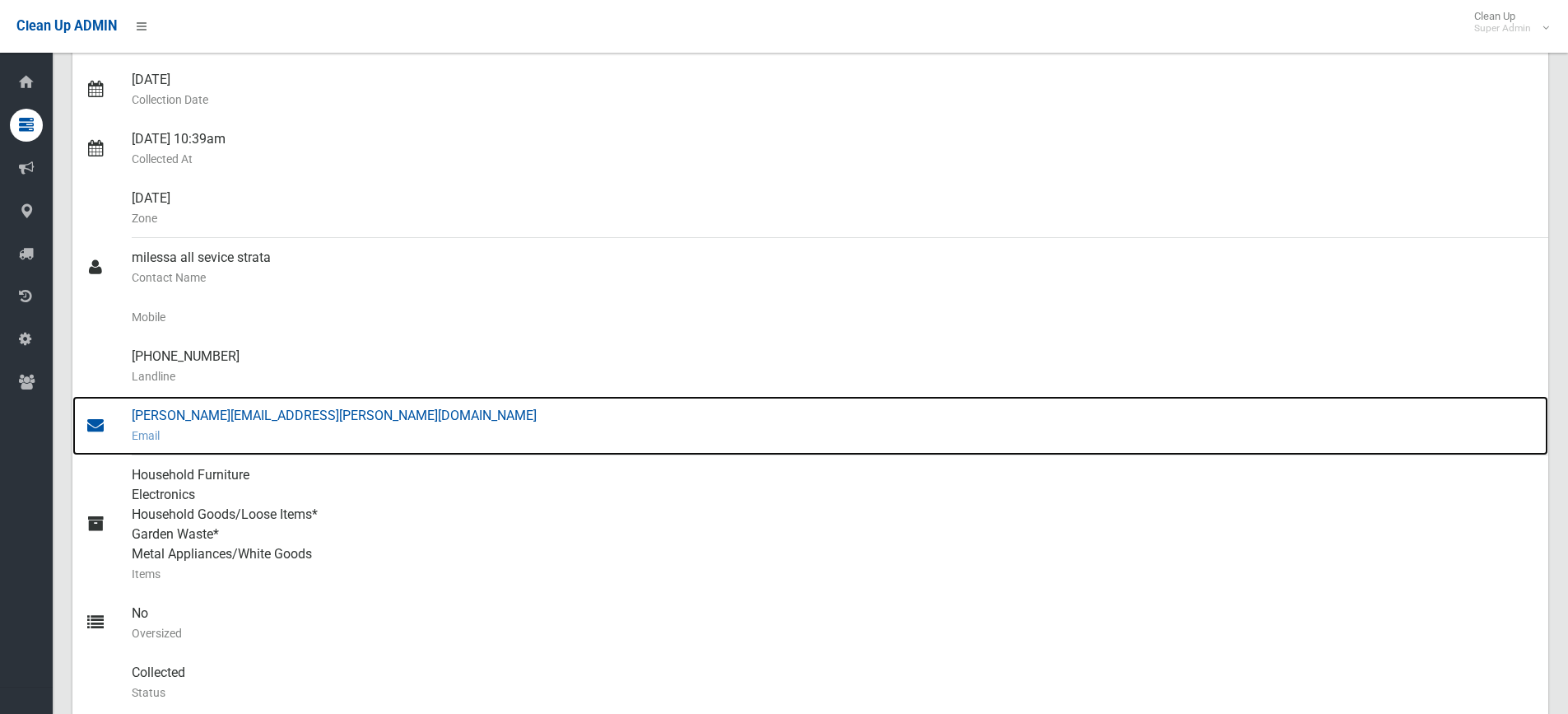
click at [183, 419] on div "[PERSON_NAME][EMAIL_ADDRESS][PERSON_NAME][DOMAIN_NAME] Email" at bounding box center [833, 426] width 1403 height 59
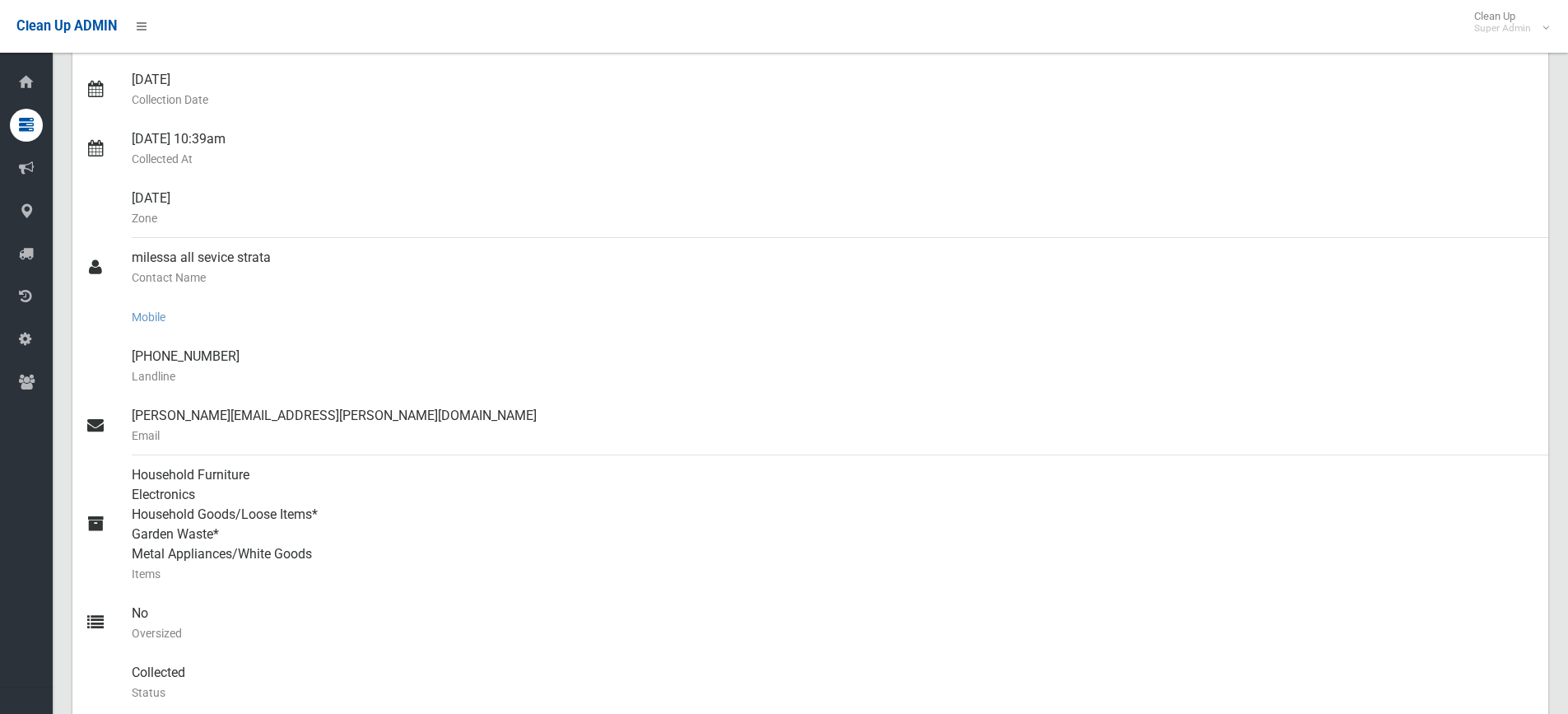
scroll to position [0, 0]
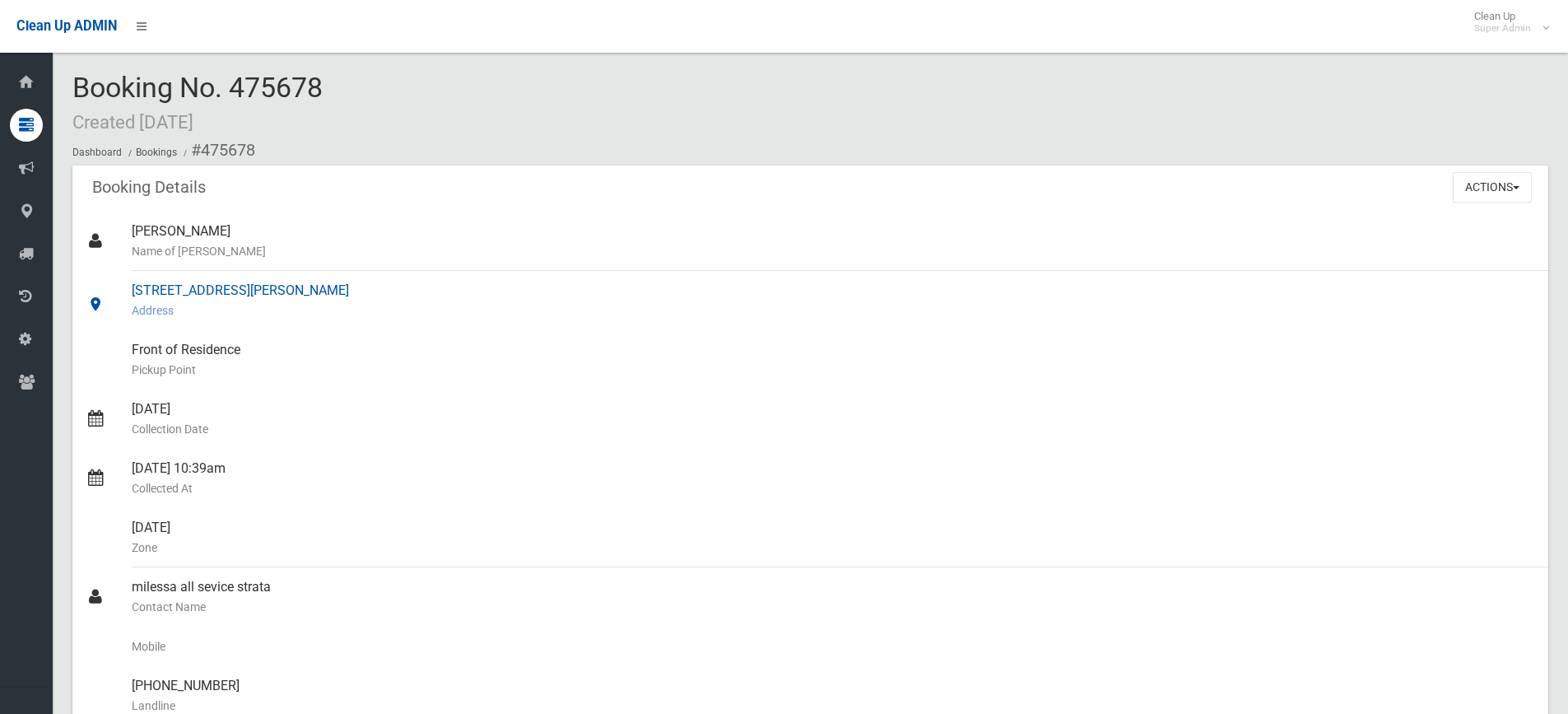
drag, startPoint x: 132, startPoint y: 290, endPoint x: 311, endPoint y: 286, distance: 179.0
click at [311, 286] on div "[STREET_ADDRESS][PERSON_NAME] Address" at bounding box center [833, 301] width 1403 height 59
copy div "[STREET_ADDRESS][PERSON_NAME]"
